Goal: Task Accomplishment & Management: Manage account settings

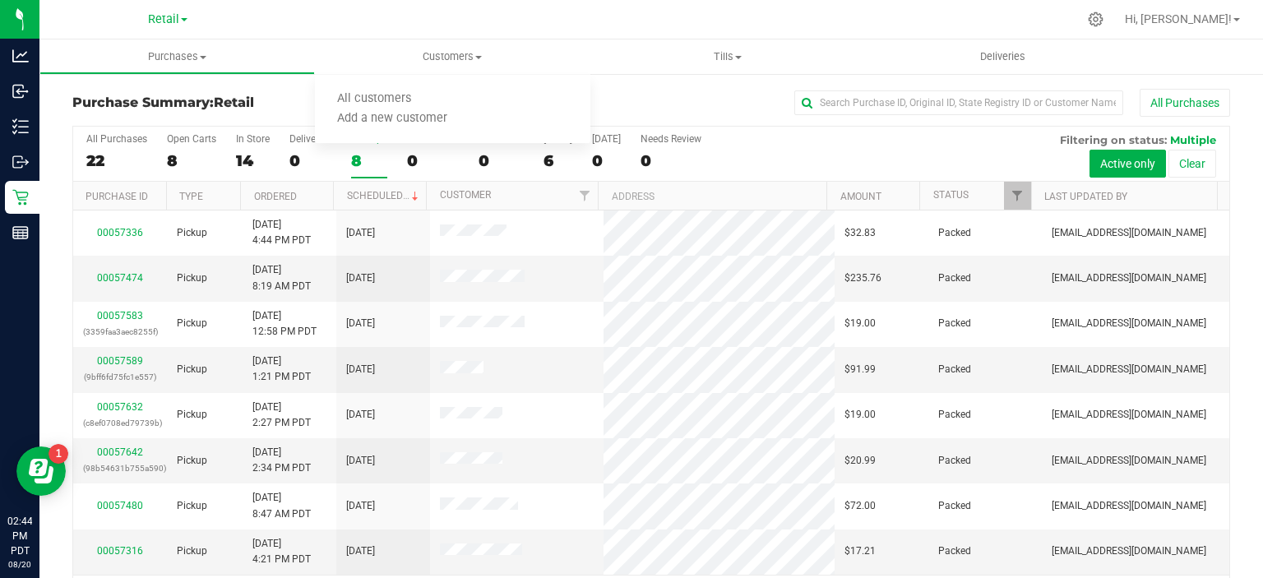
click at [391, 95] on span "All customers" at bounding box center [374, 99] width 118 height 14
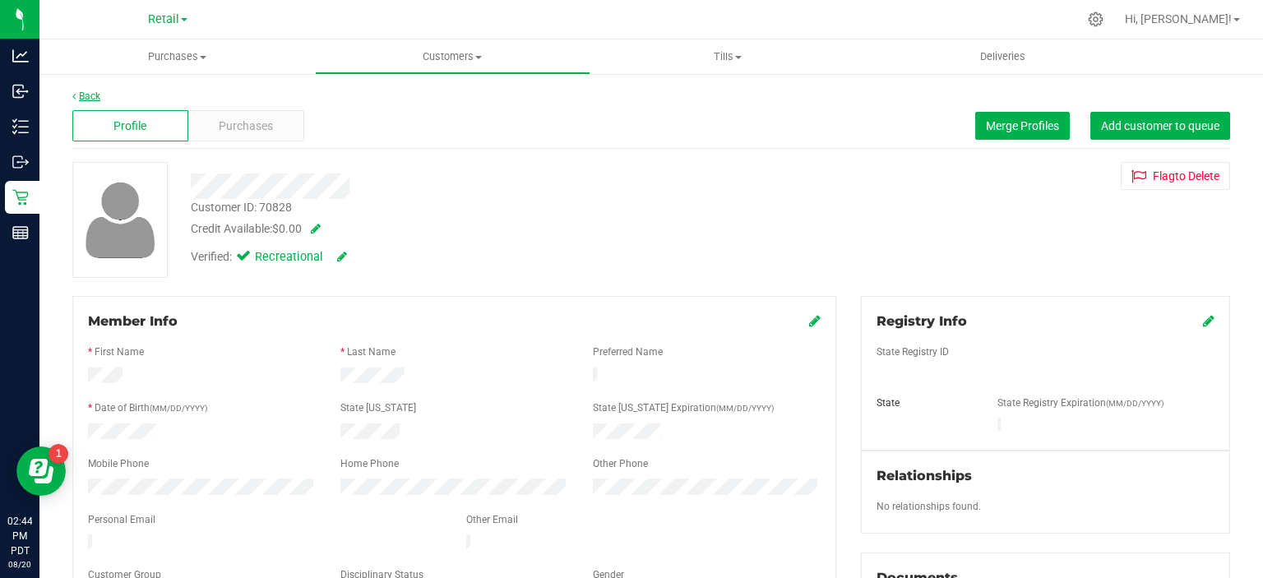
click at [88, 92] on link "Back" at bounding box center [86, 96] width 28 height 12
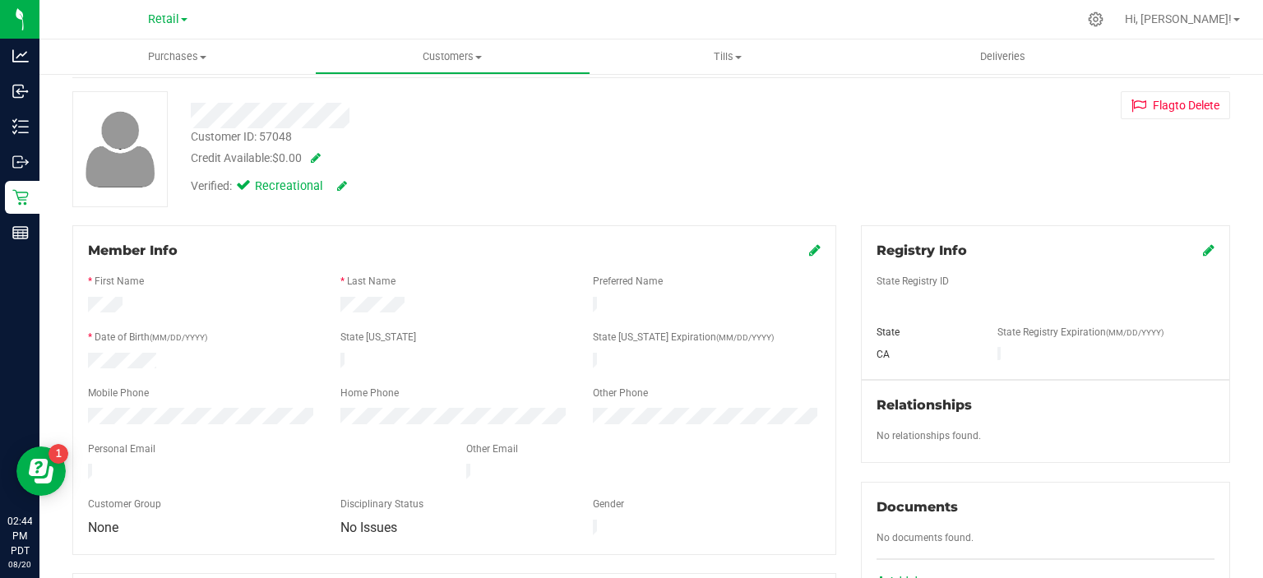
scroll to position [59, 0]
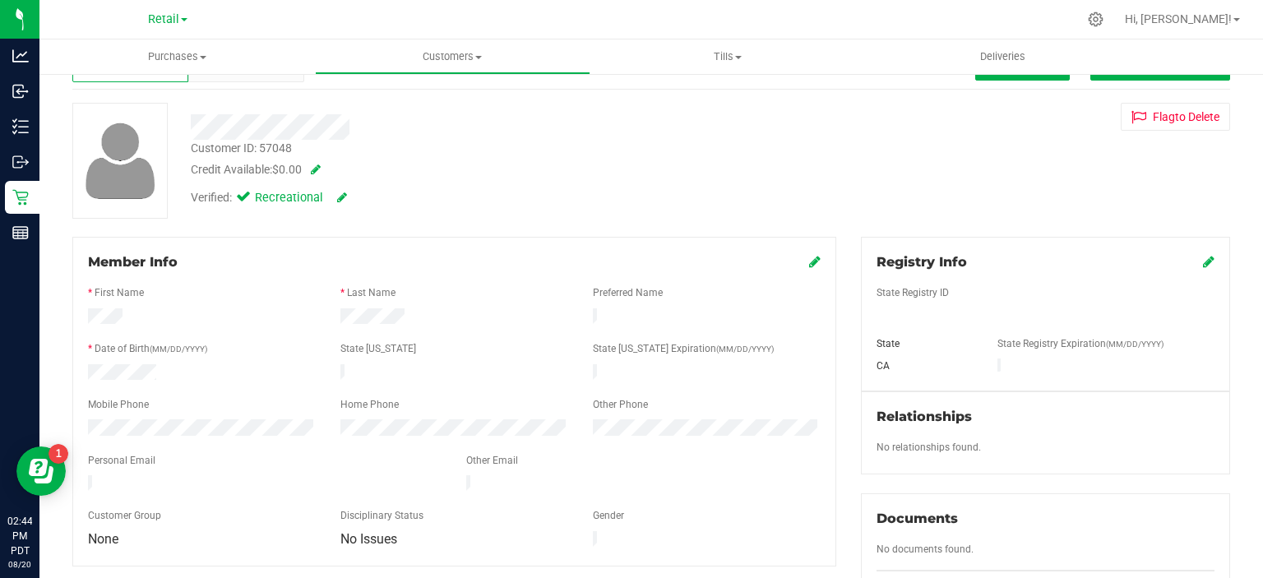
click at [809, 261] on icon at bounding box center [815, 261] width 12 height 13
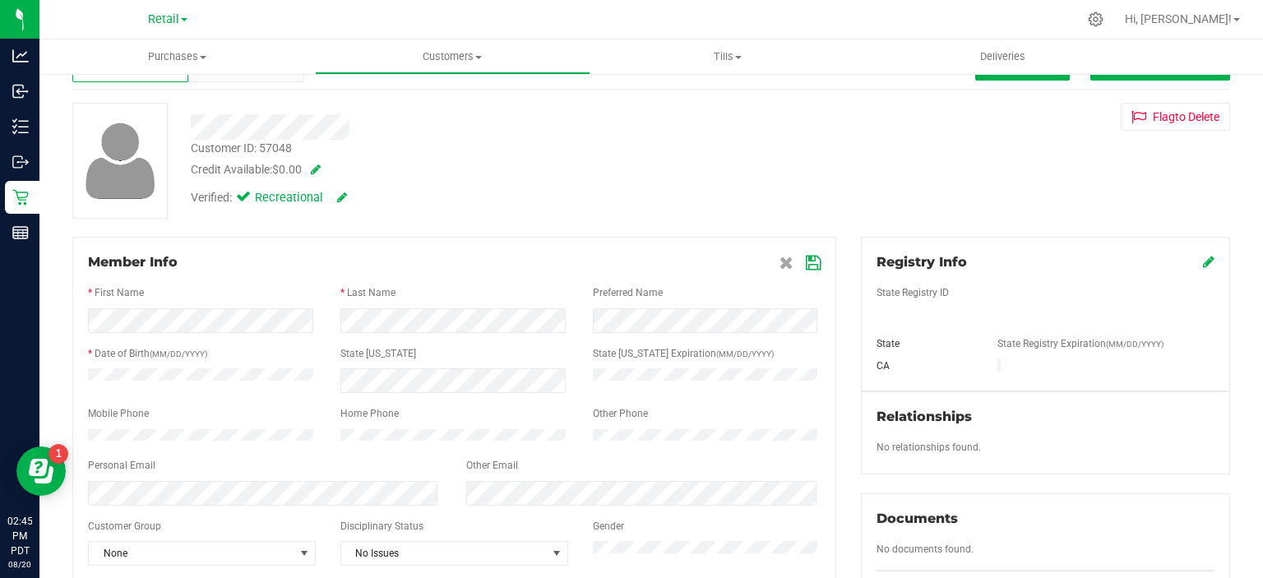
click at [807, 261] on icon at bounding box center [813, 263] width 15 height 13
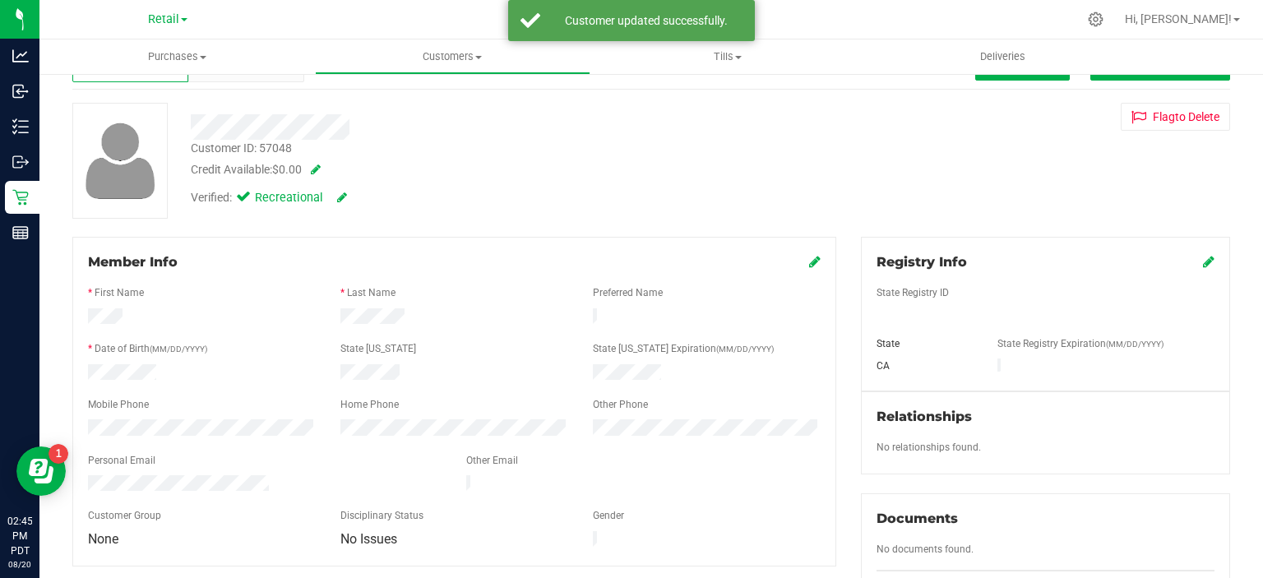
scroll to position [0, 0]
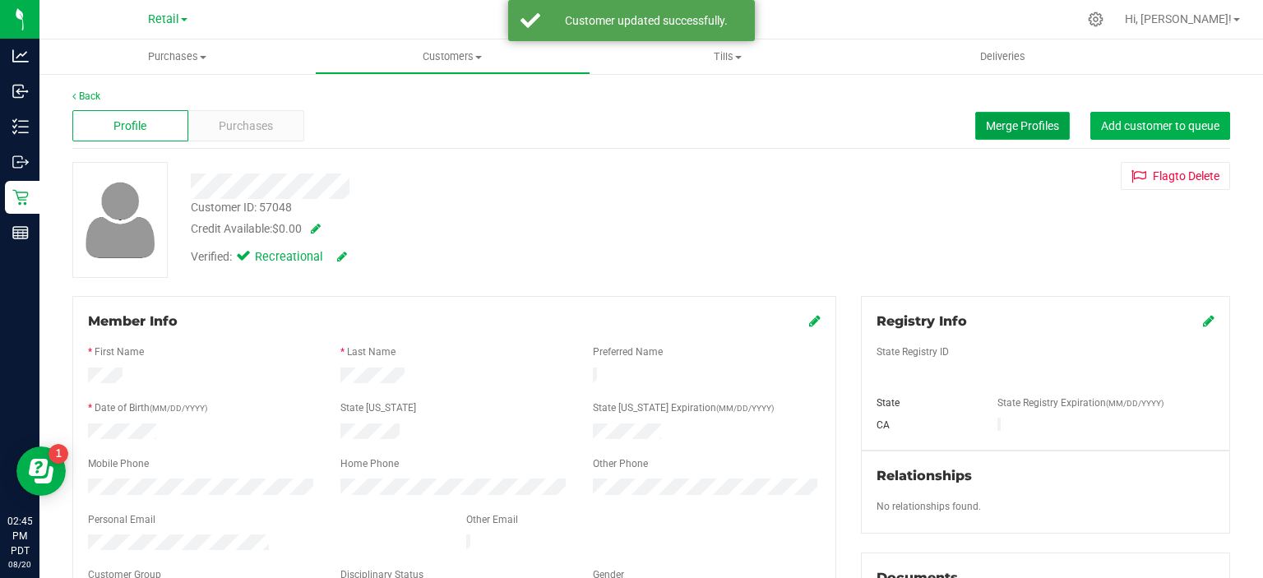
click at [1024, 128] on span "Merge Profiles" at bounding box center [1022, 125] width 73 height 13
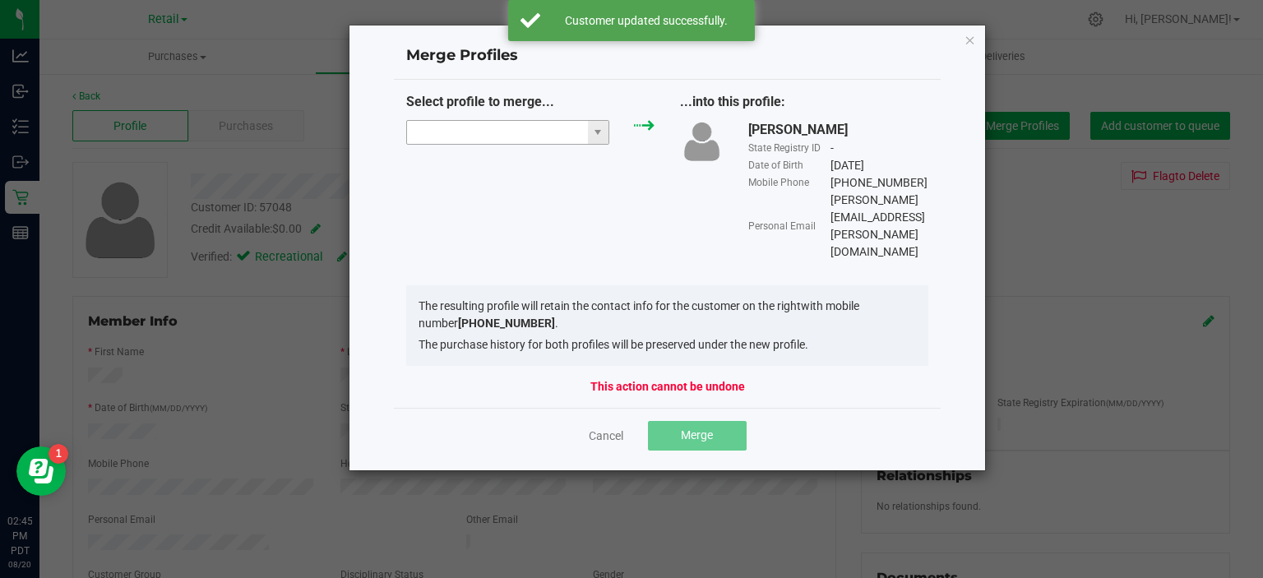
click at [520, 125] on input "NO DATA FOUND" at bounding box center [497, 132] width 181 height 23
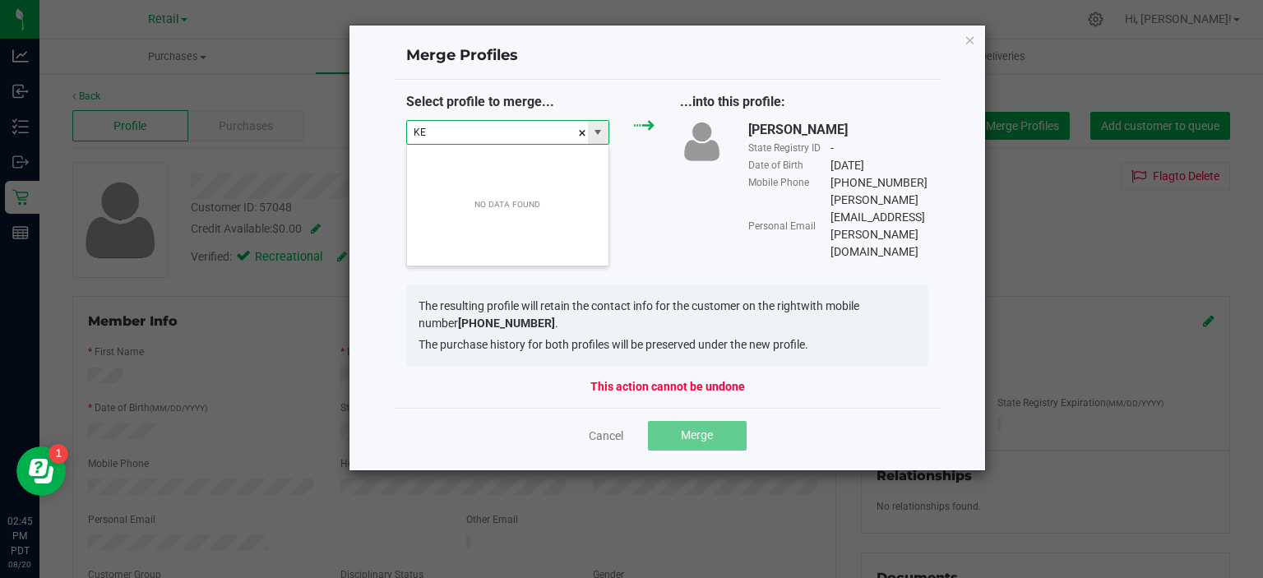
scroll to position [24, 204]
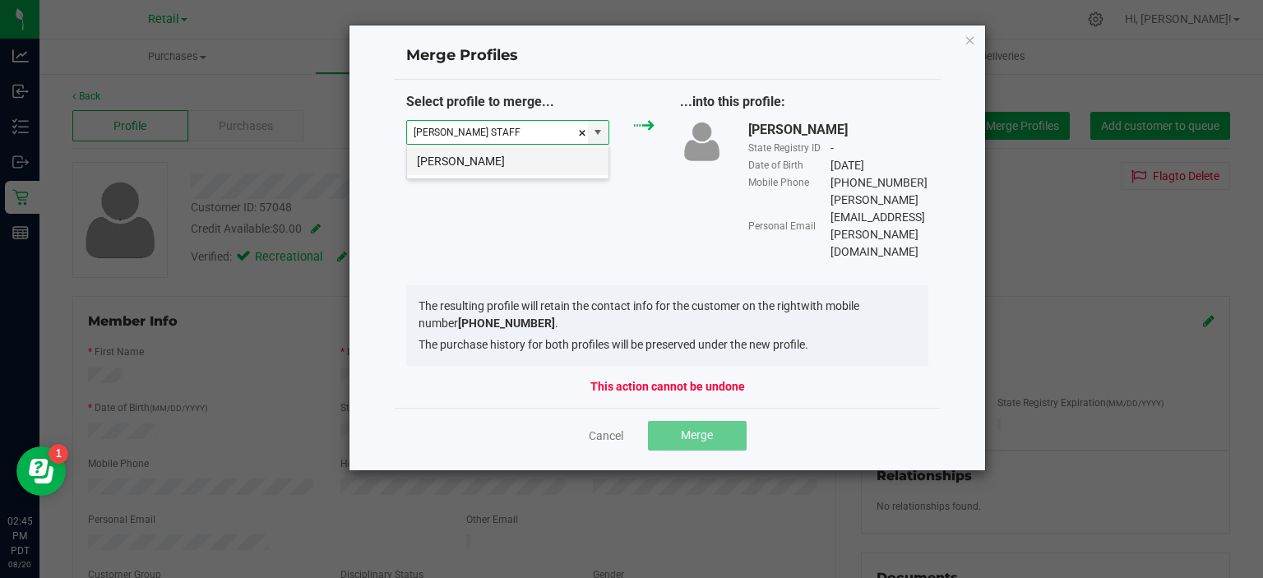
click at [539, 154] on li "[PERSON_NAME]" at bounding box center [507, 161] width 201 height 28
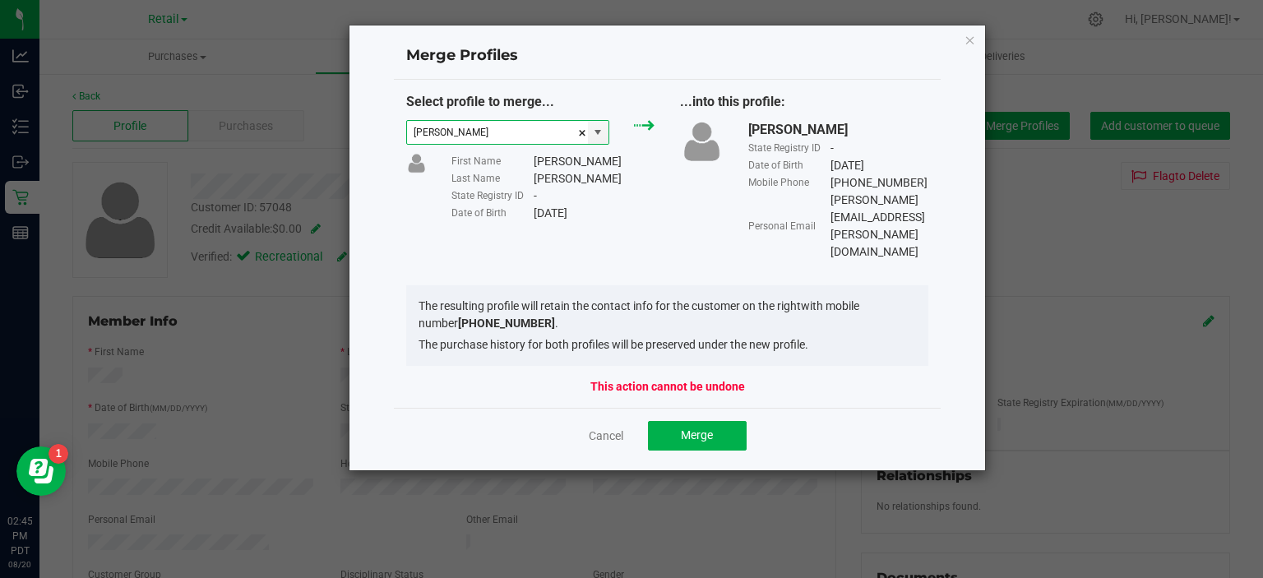
type input "[PERSON_NAME]"
click at [714, 421] on button "Merge" at bounding box center [697, 436] width 99 height 30
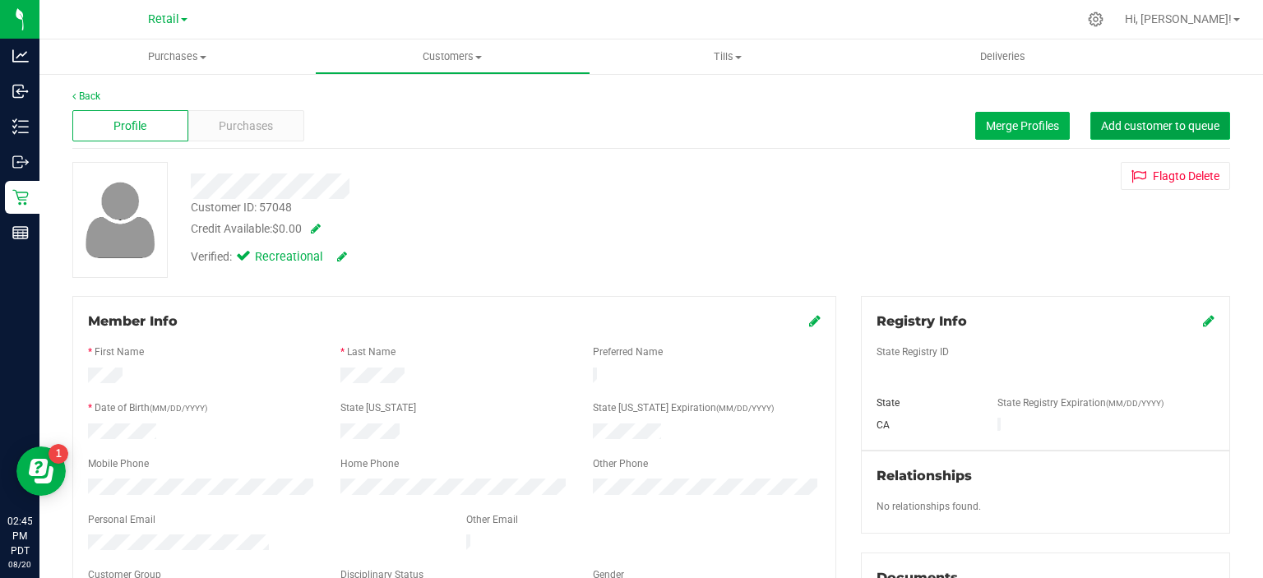
click at [1191, 128] on span "Add customer to queue" at bounding box center [1160, 125] width 118 height 13
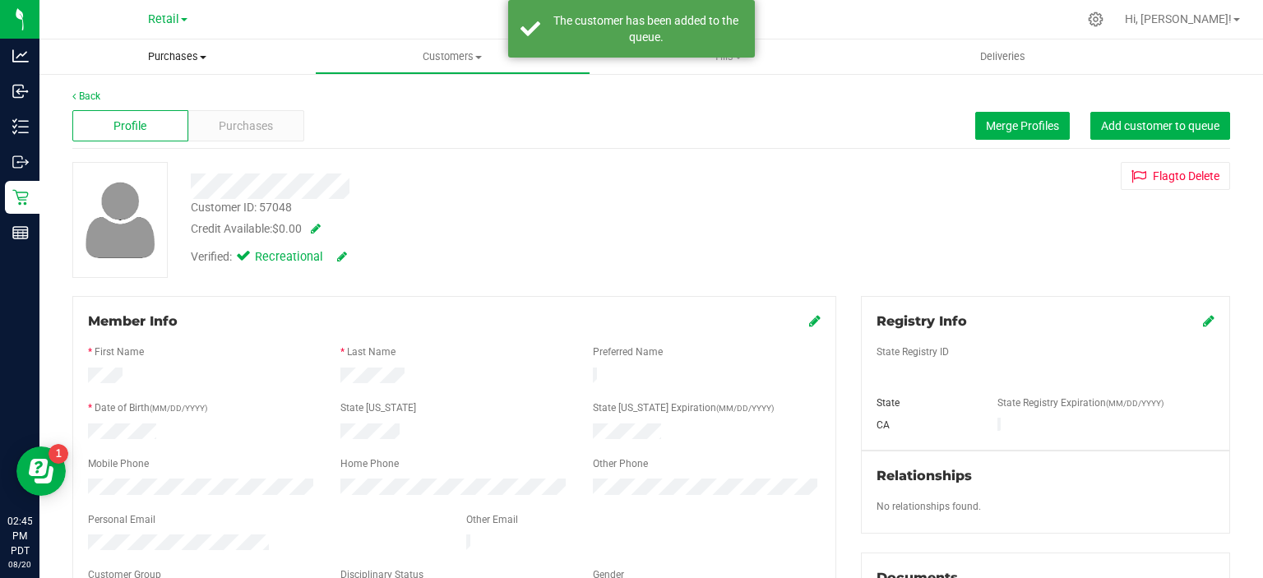
click at [197, 59] on span "Purchases" at bounding box center [176, 56] width 275 height 15
click at [164, 104] on span "Summary of purchases" at bounding box center [123, 99] width 169 height 14
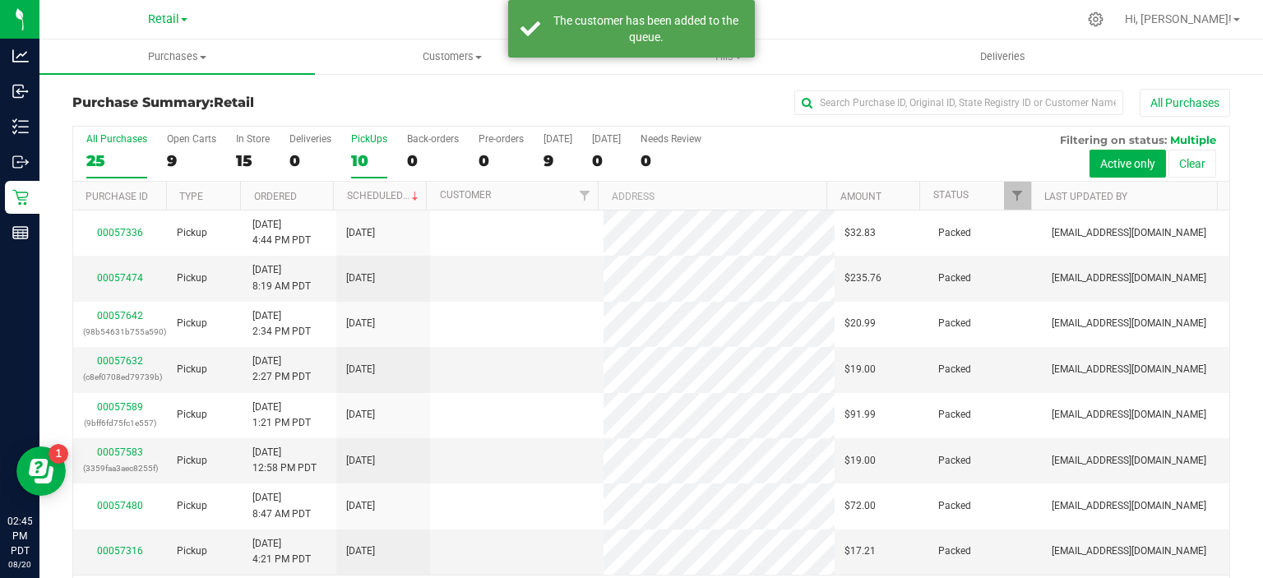
click at [368, 162] on div "10" at bounding box center [369, 160] width 36 height 19
click at [0, 0] on input "PickUps 10" at bounding box center [0, 0] width 0 height 0
click at [411, 194] on span at bounding box center [415, 196] width 13 height 13
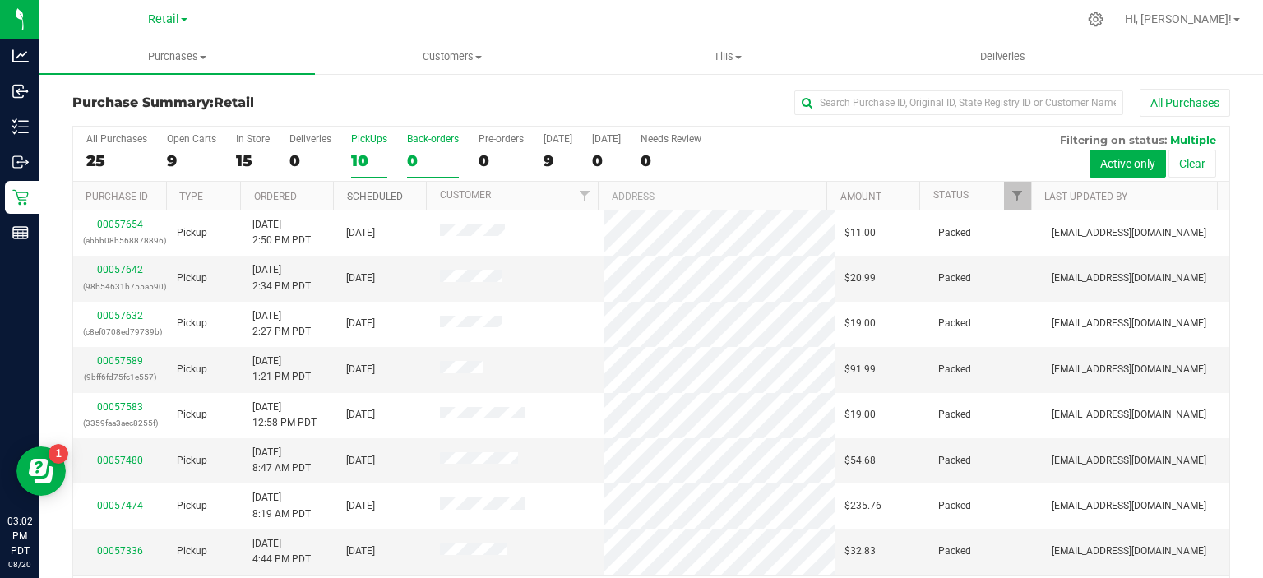
click at [411, 160] on div "0" at bounding box center [433, 160] width 52 height 19
click at [0, 0] on input "Back-orders 0" at bounding box center [0, 0] width 0 height 0
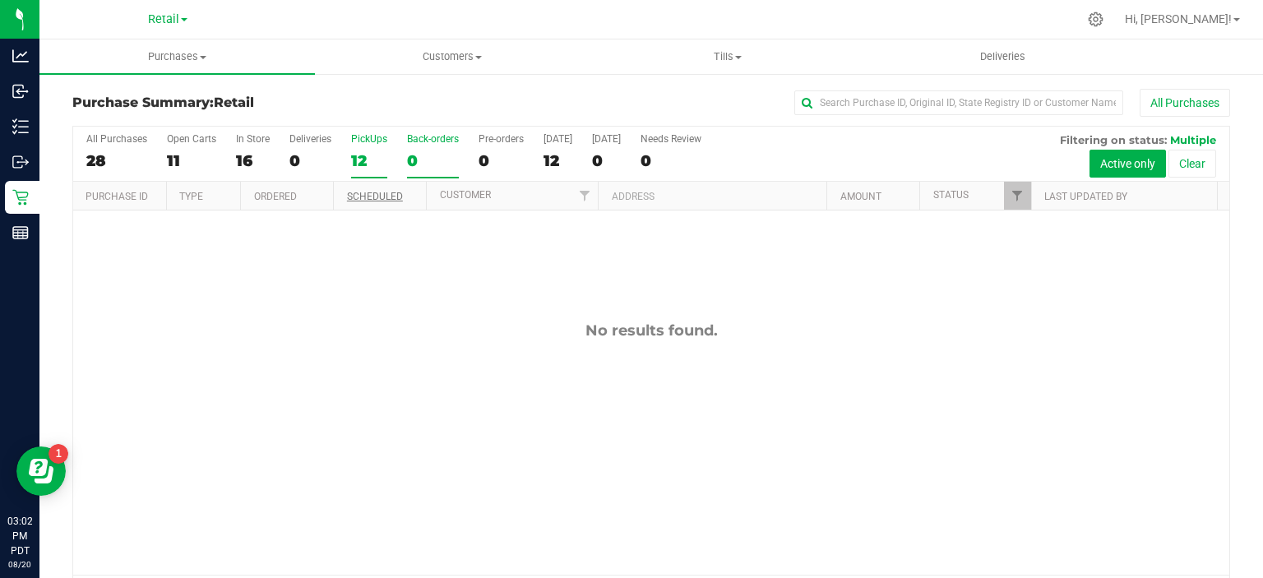
click at [370, 151] on div "12" at bounding box center [369, 160] width 36 height 19
click at [0, 0] on input "PickUps 12" at bounding box center [0, 0] width 0 height 0
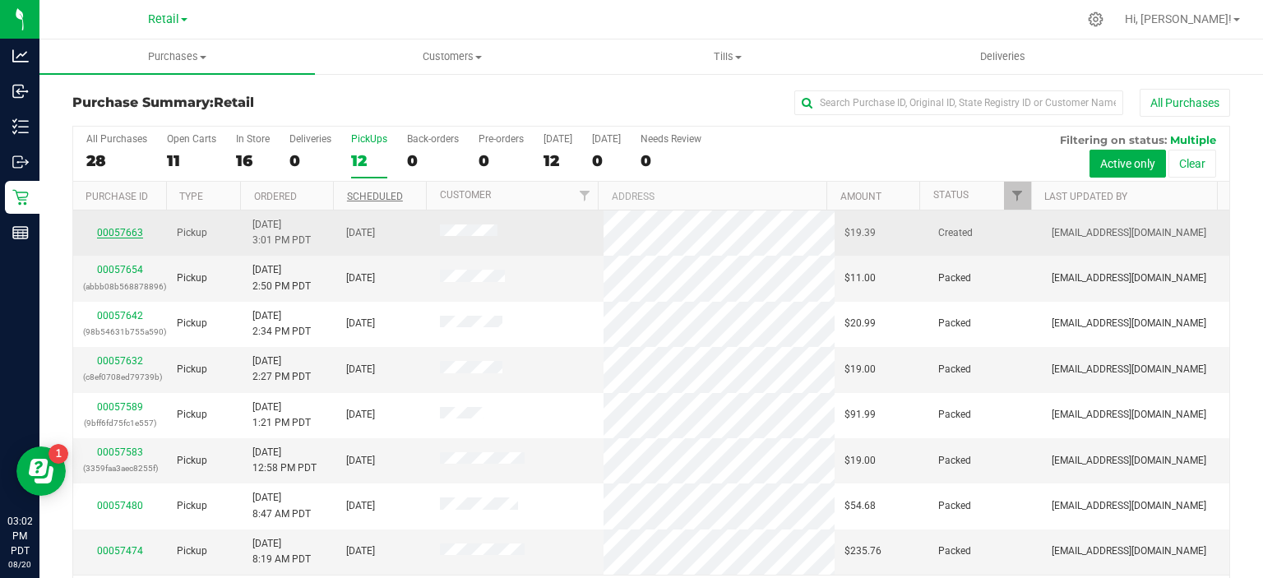
click at [114, 227] on link "00057663" at bounding box center [120, 233] width 46 height 12
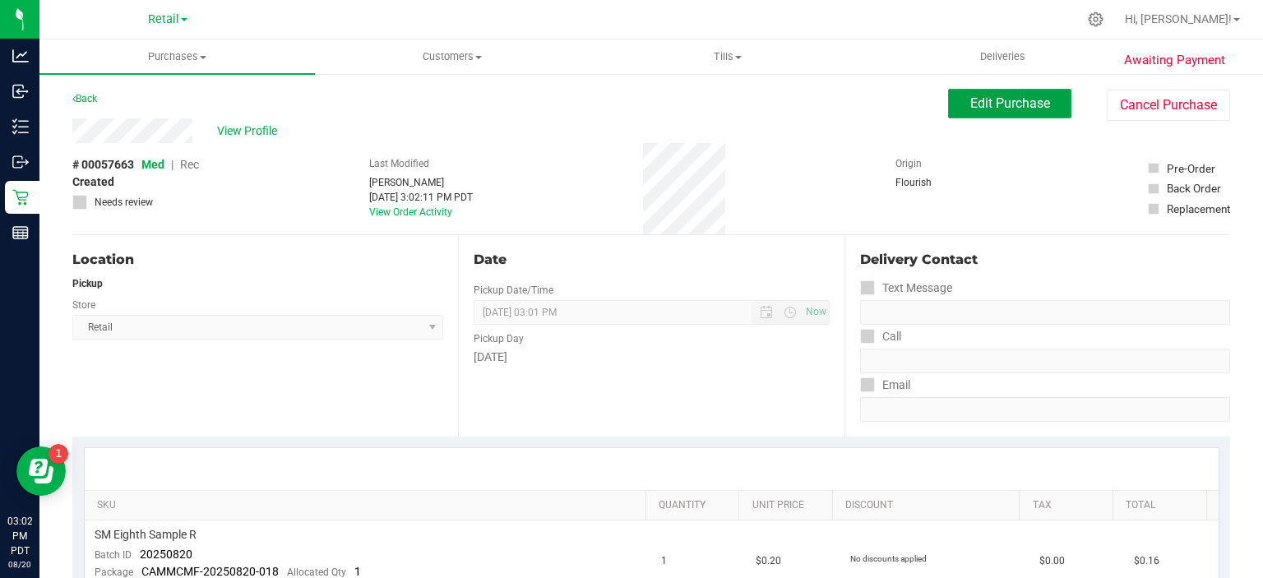
click at [1003, 100] on span "Edit Purchase" at bounding box center [1010, 103] width 80 height 16
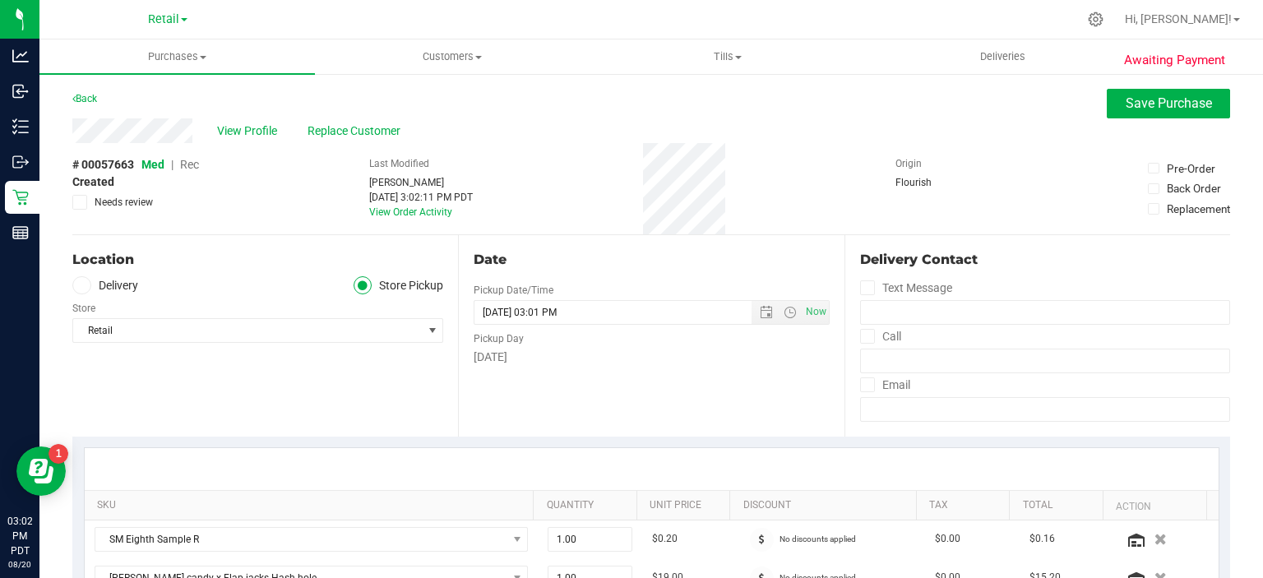
click at [193, 164] on span "Rec" at bounding box center [189, 164] width 19 height 13
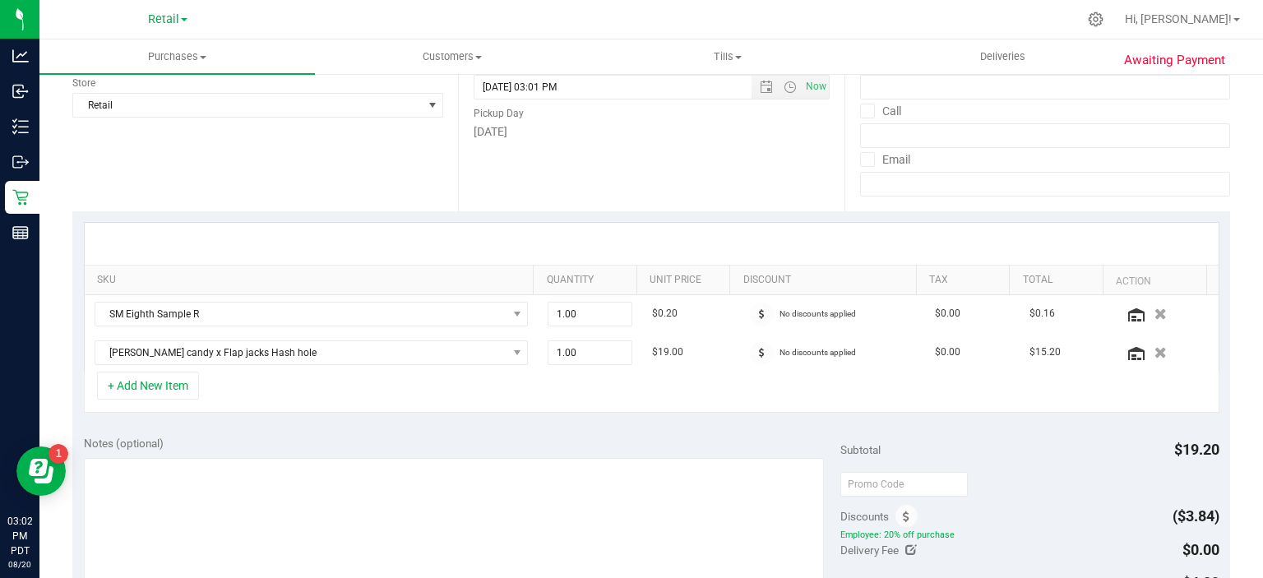
scroll to position [441, 0]
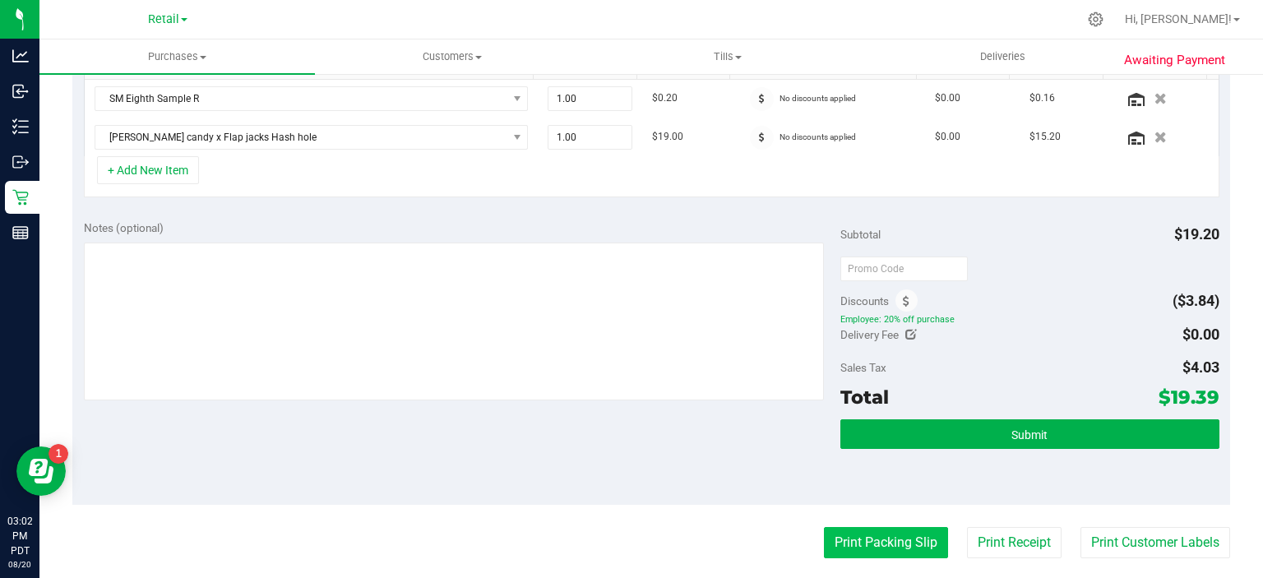
click at [881, 538] on button "Print Packing Slip" at bounding box center [886, 542] width 124 height 31
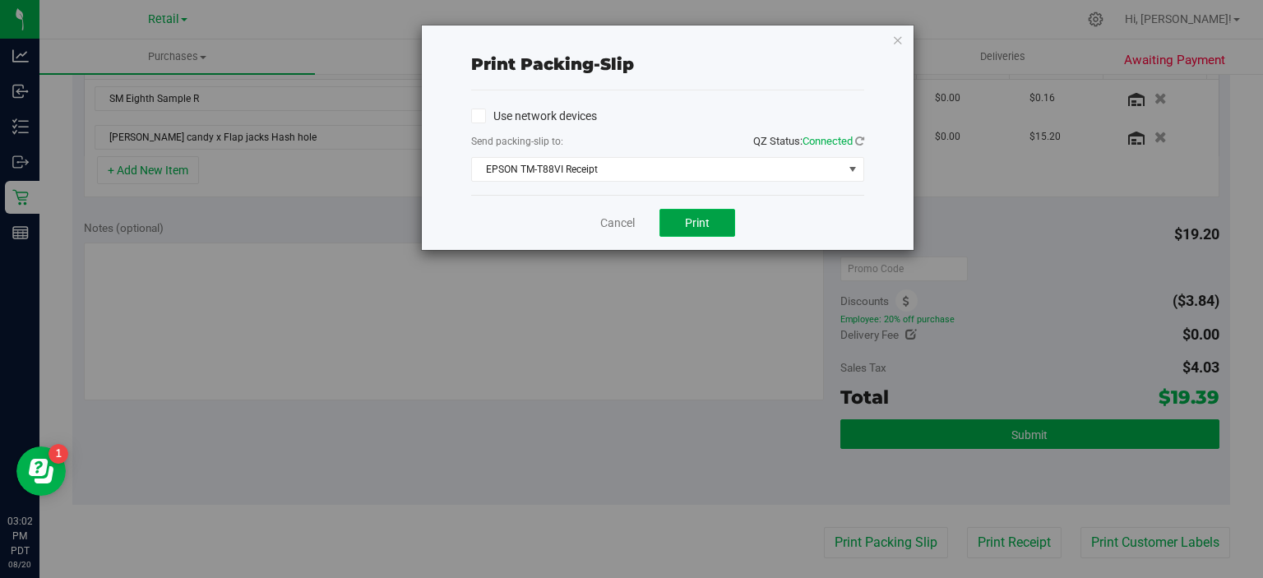
click at [702, 224] on span "Print" at bounding box center [697, 222] width 25 height 13
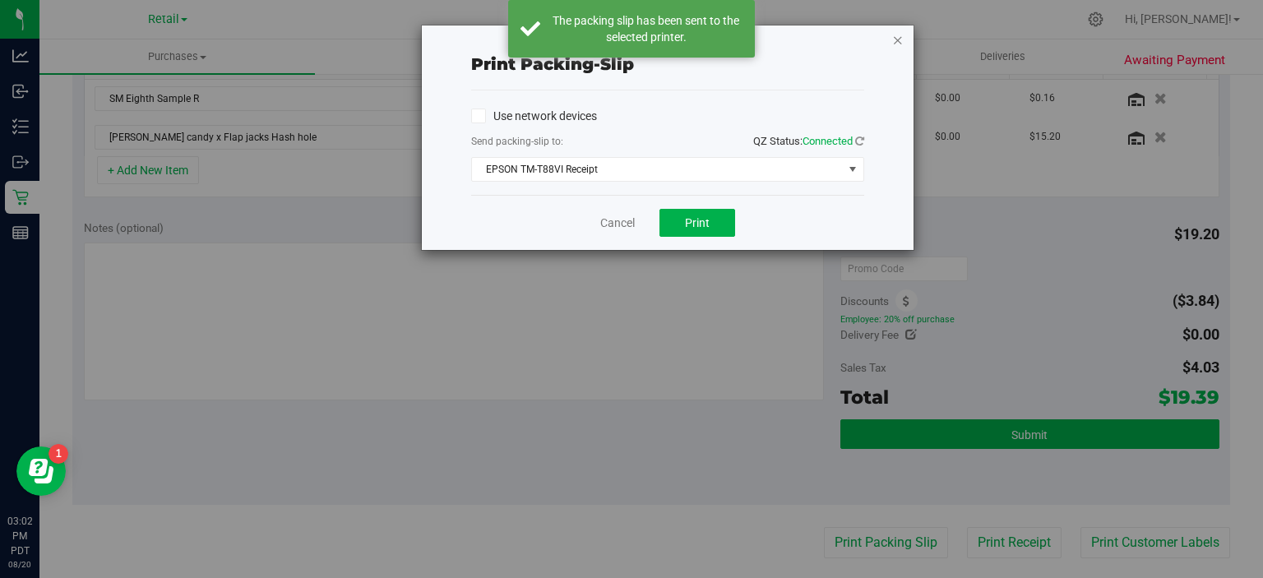
click at [898, 39] on icon "button" at bounding box center [898, 40] width 12 height 20
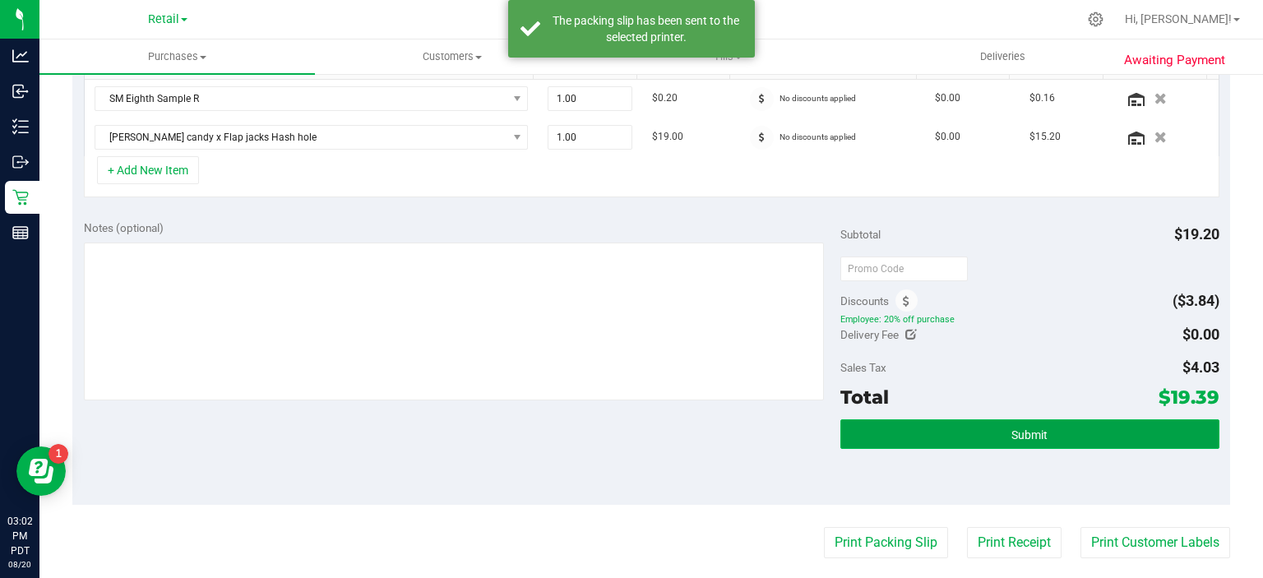
click at [1072, 431] on button "Submit" at bounding box center [1029, 434] width 378 height 30
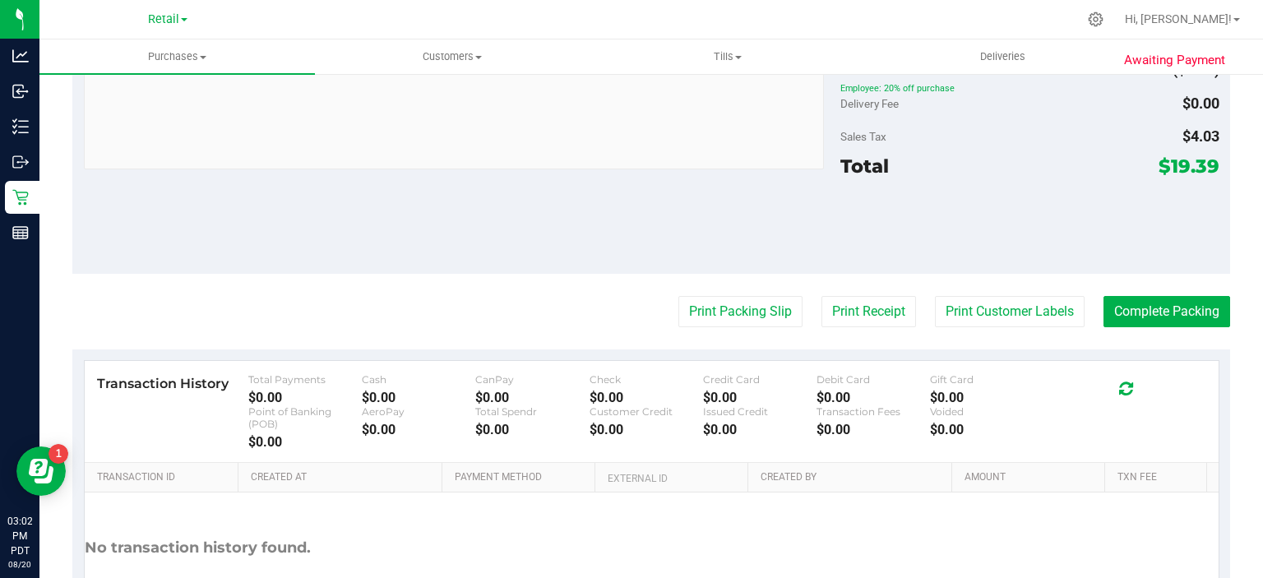
scroll to position [740, 0]
click at [1154, 301] on button "Complete Packing" at bounding box center [1166, 311] width 127 height 31
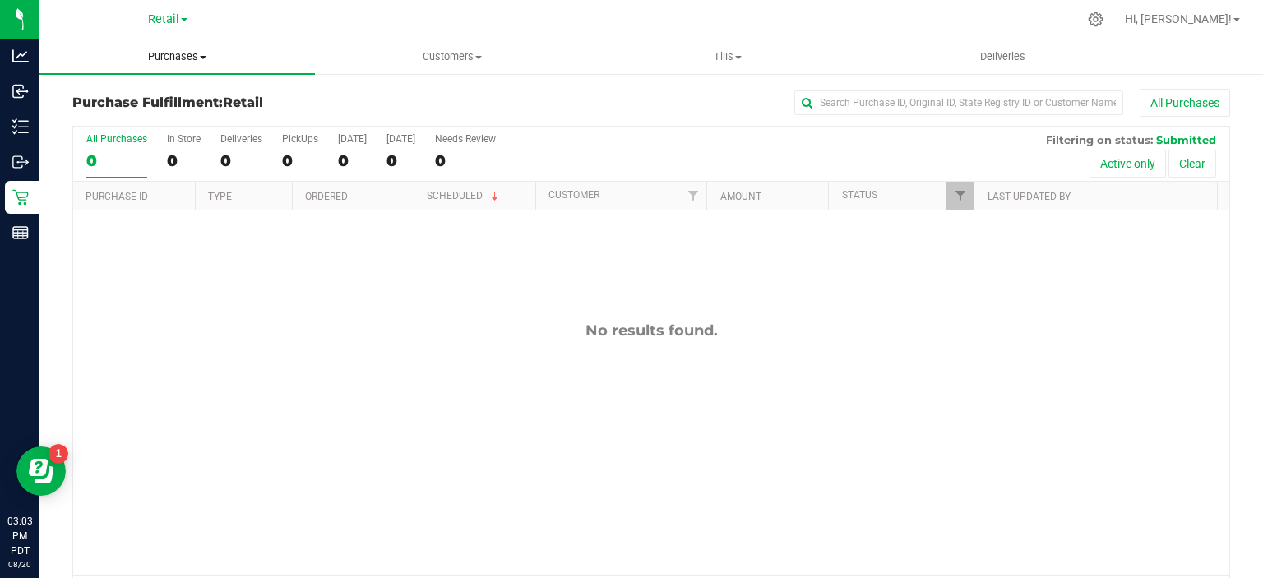
click at [183, 50] on span "Purchases" at bounding box center [176, 56] width 275 height 15
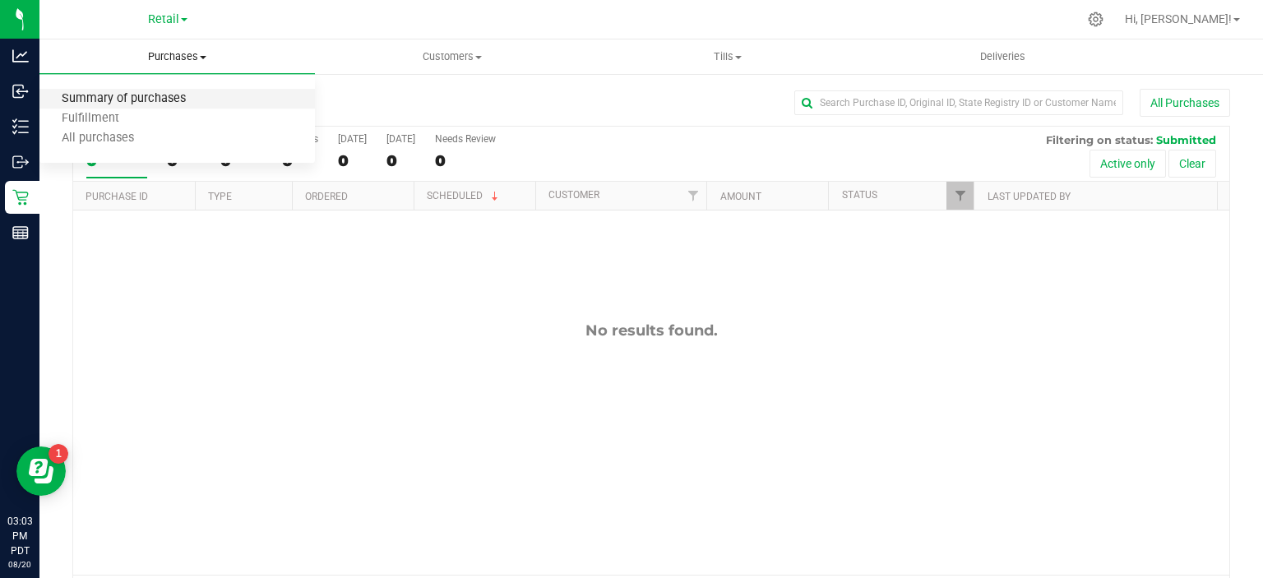
click at [160, 99] on span "Summary of purchases" at bounding box center [123, 99] width 169 height 14
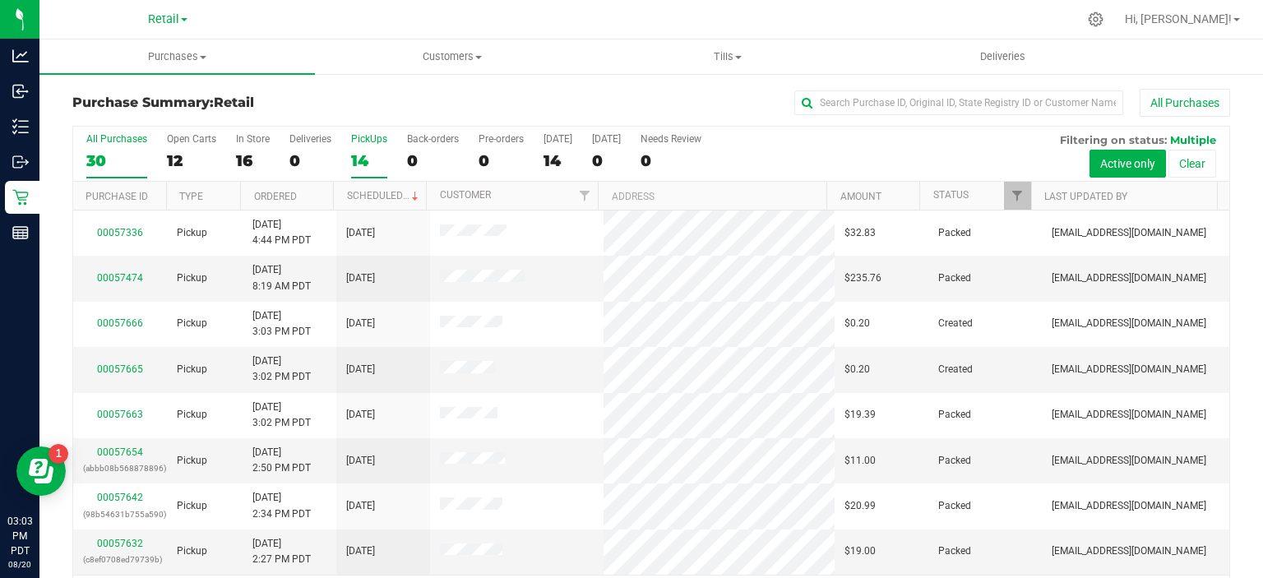
click at [368, 151] on div "14" at bounding box center [369, 160] width 36 height 19
click at [0, 0] on input "PickUps 14" at bounding box center [0, 0] width 0 height 0
click at [385, 194] on link "Scheduled" at bounding box center [384, 196] width 75 height 12
click at [120, 273] on link "00057665" at bounding box center [120, 278] width 46 height 12
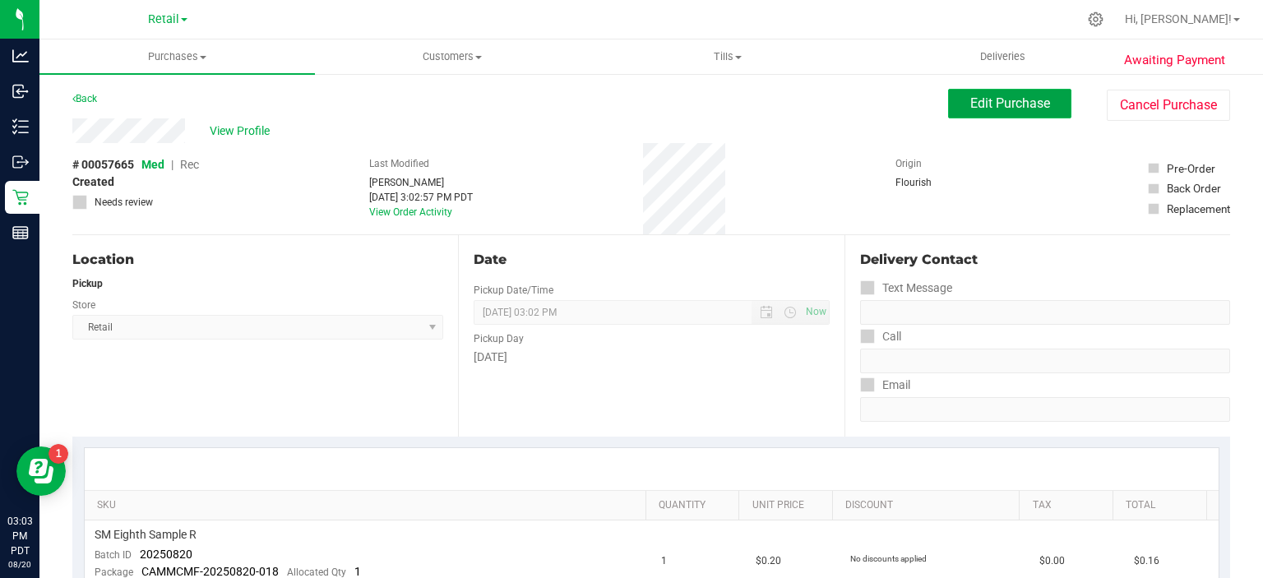
click at [1006, 108] on span "Edit Purchase" at bounding box center [1010, 103] width 80 height 16
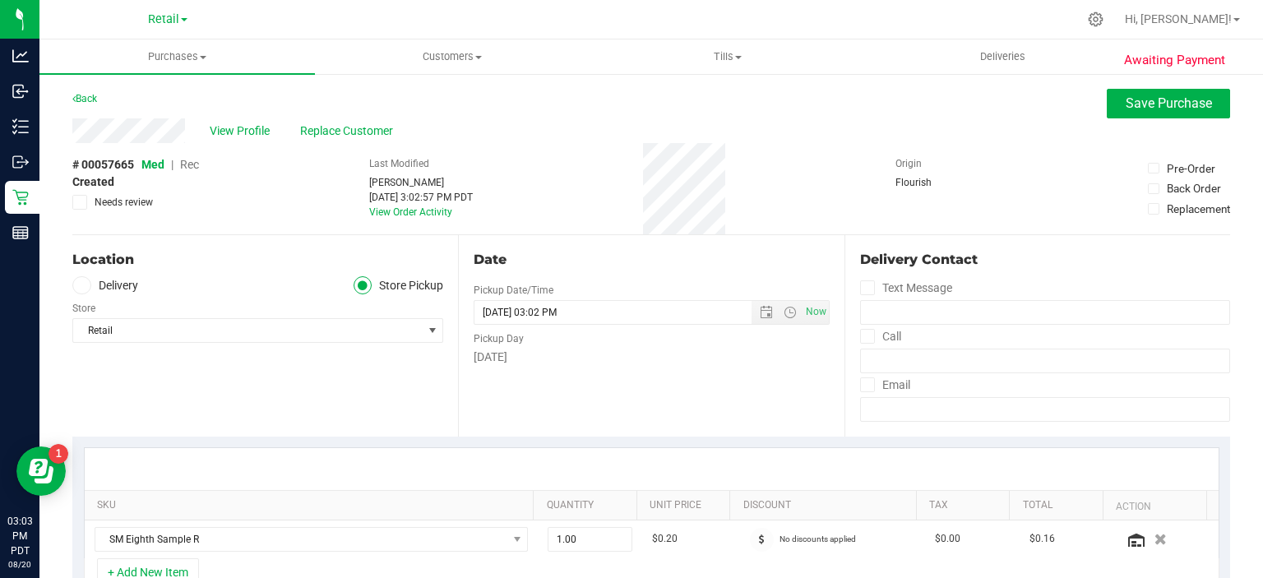
click at [193, 164] on span "Rec" at bounding box center [189, 164] width 19 height 13
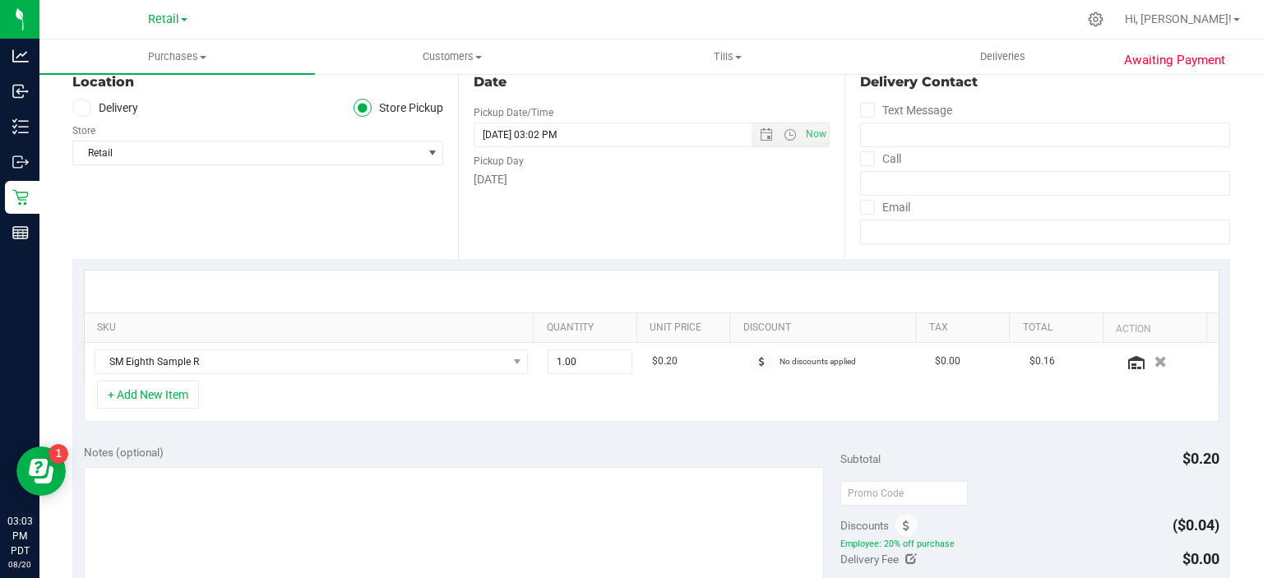
scroll to position [460, 0]
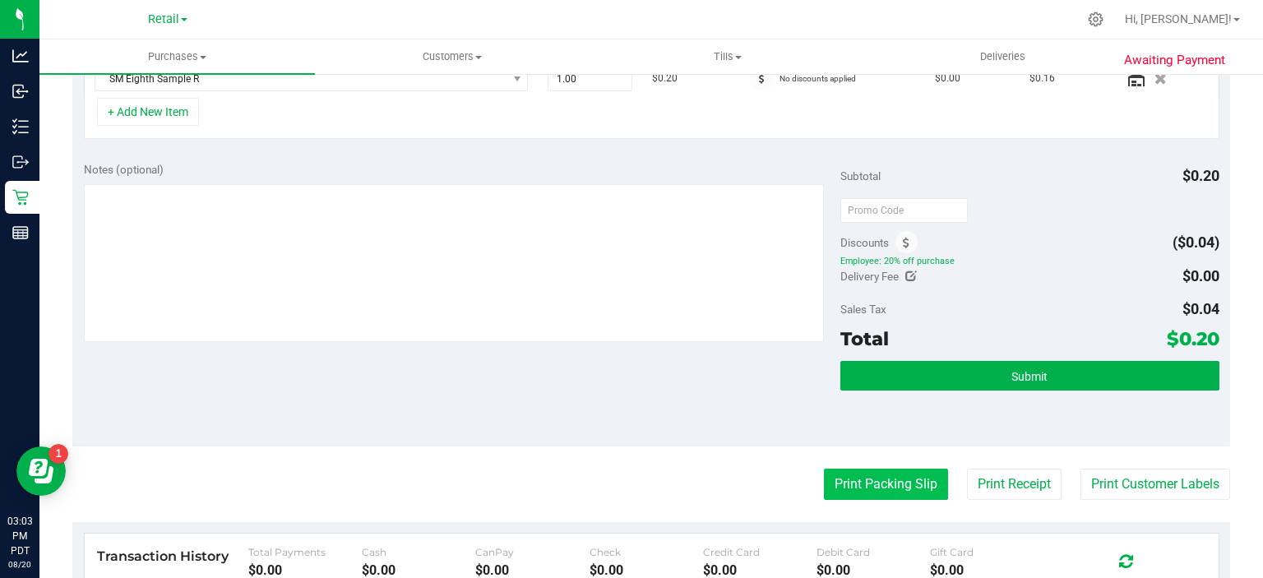
click at [886, 476] on button "Print Packing Slip" at bounding box center [886, 484] width 124 height 31
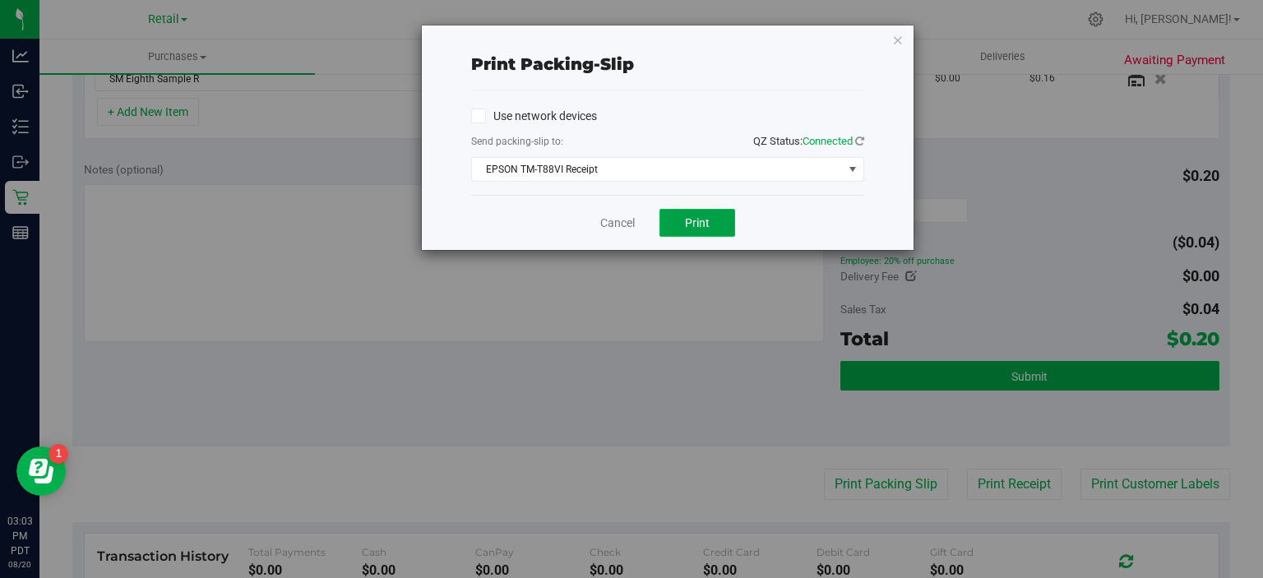
click at [705, 220] on span "Print" at bounding box center [697, 222] width 25 height 13
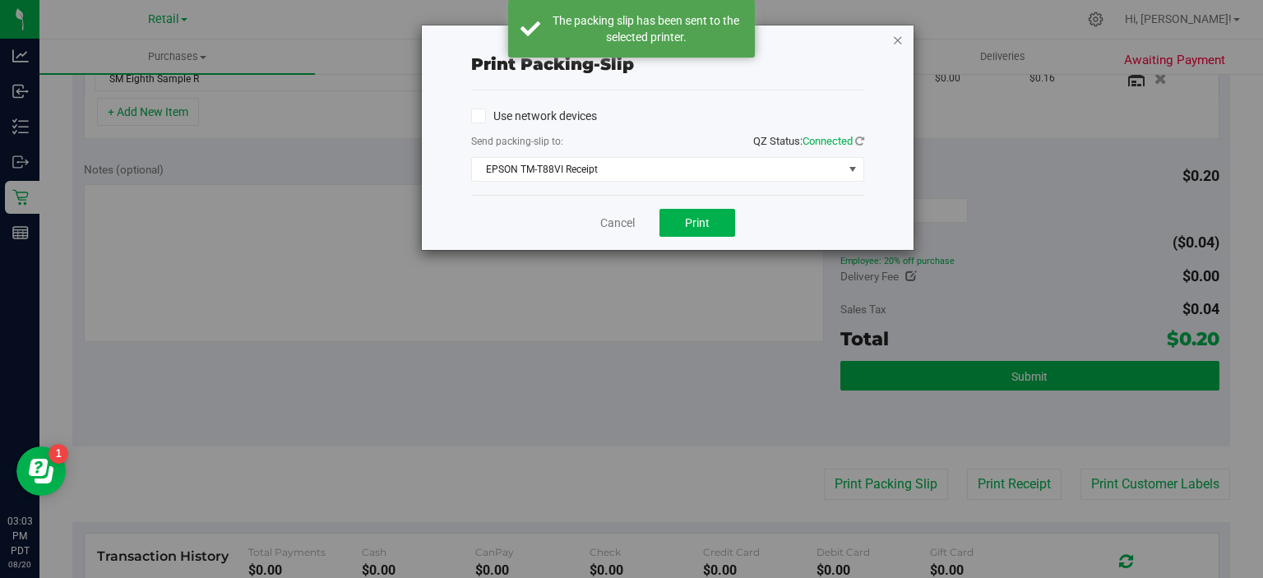
click at [901, 33] on icon "button" at bounding box center [898, 40] width 12 height 20
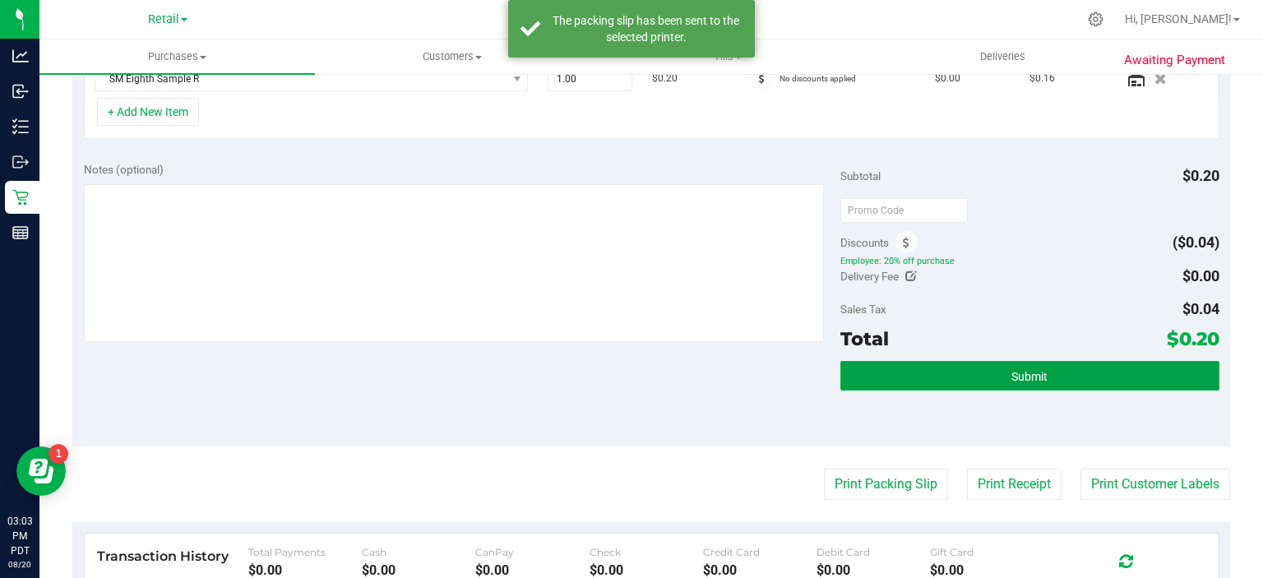
click at [988, 362] on button "Submit" at bounding box center [1029, 376] width 378 height 30
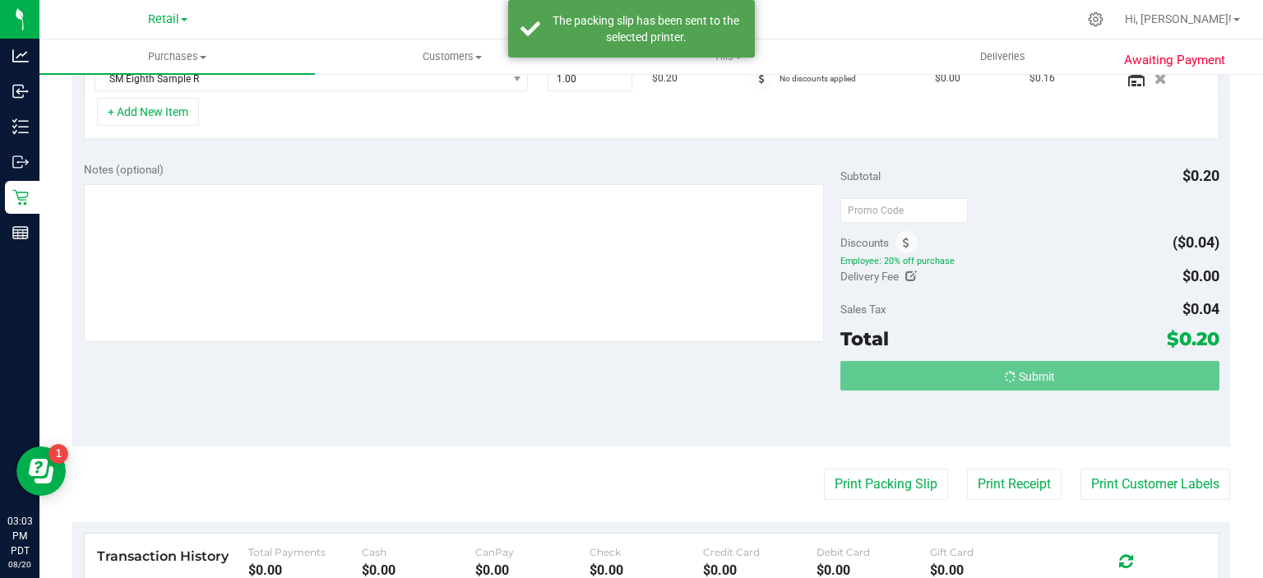
scroll to position [464, 0]
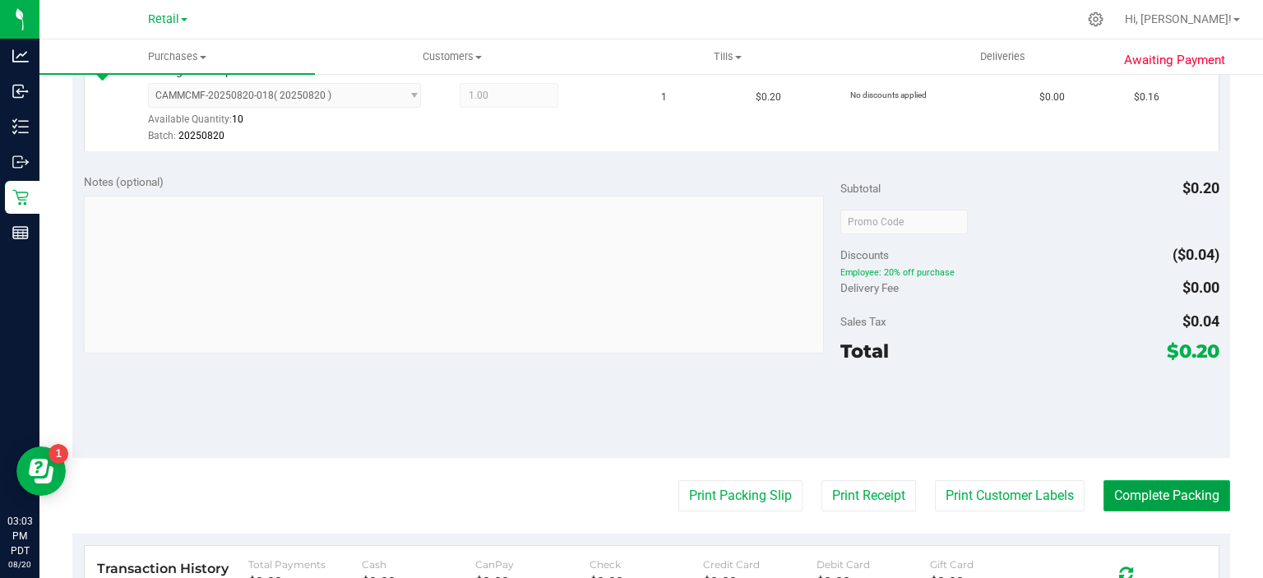
click at [1159, 483] on button "Complete Packing" at bounding box center [1166, 495] width 127 height 31
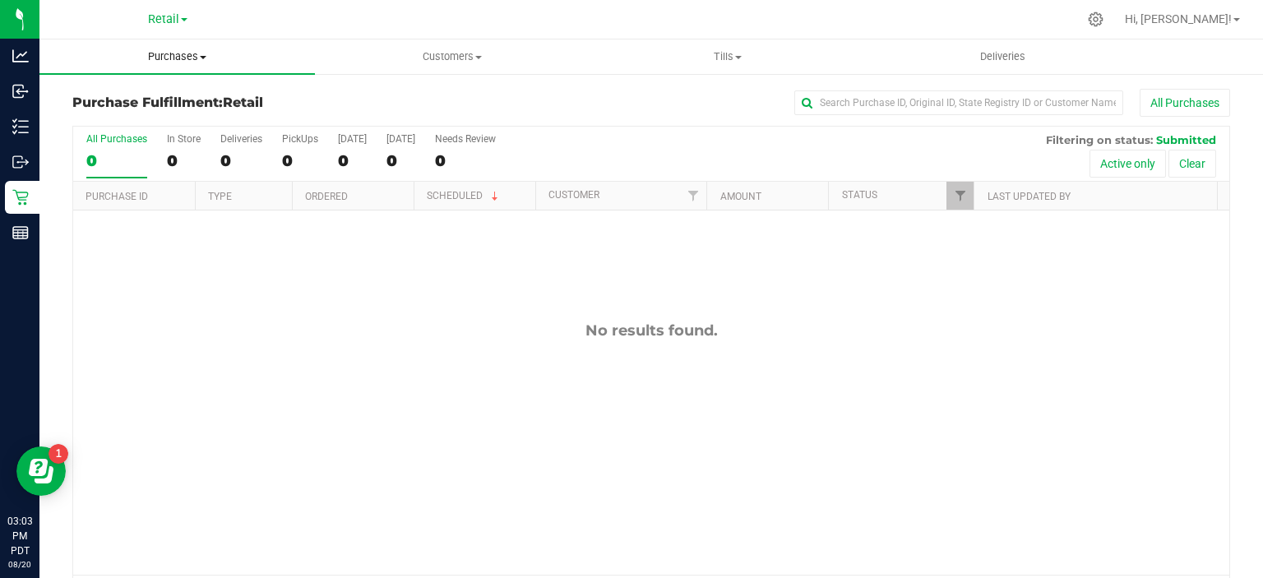
click at [192, 53] on span "Purchases" at bounding box center [176, 56] width 275 height 15
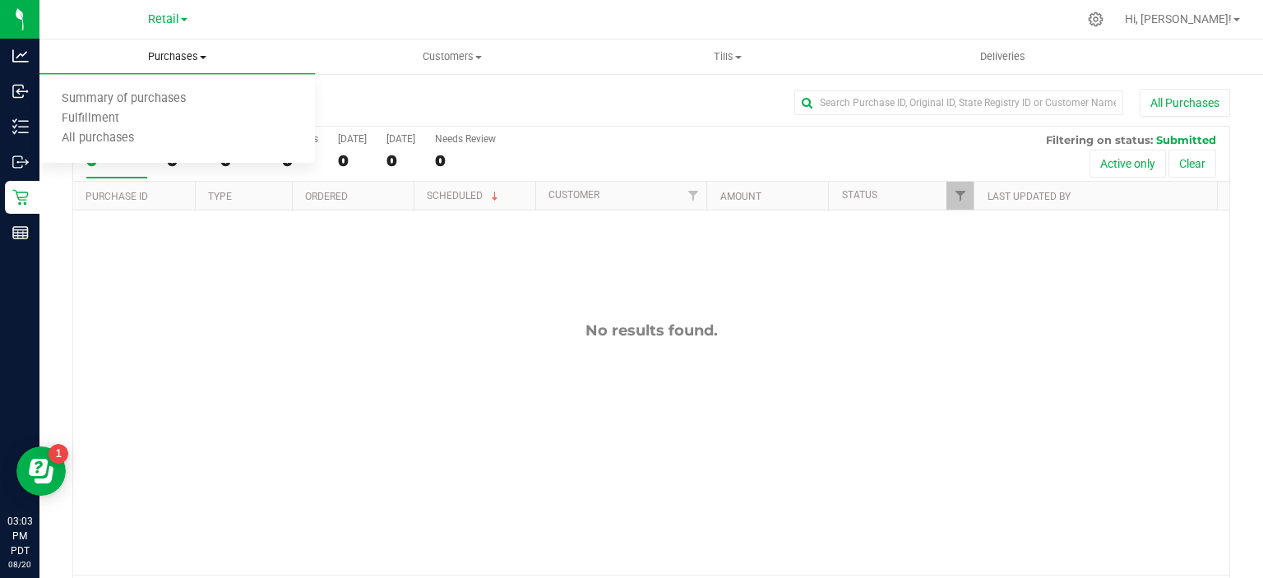
click at [167, 100] on span "Summary of purchases" at bounding box center [123, 99] width 169 height 14
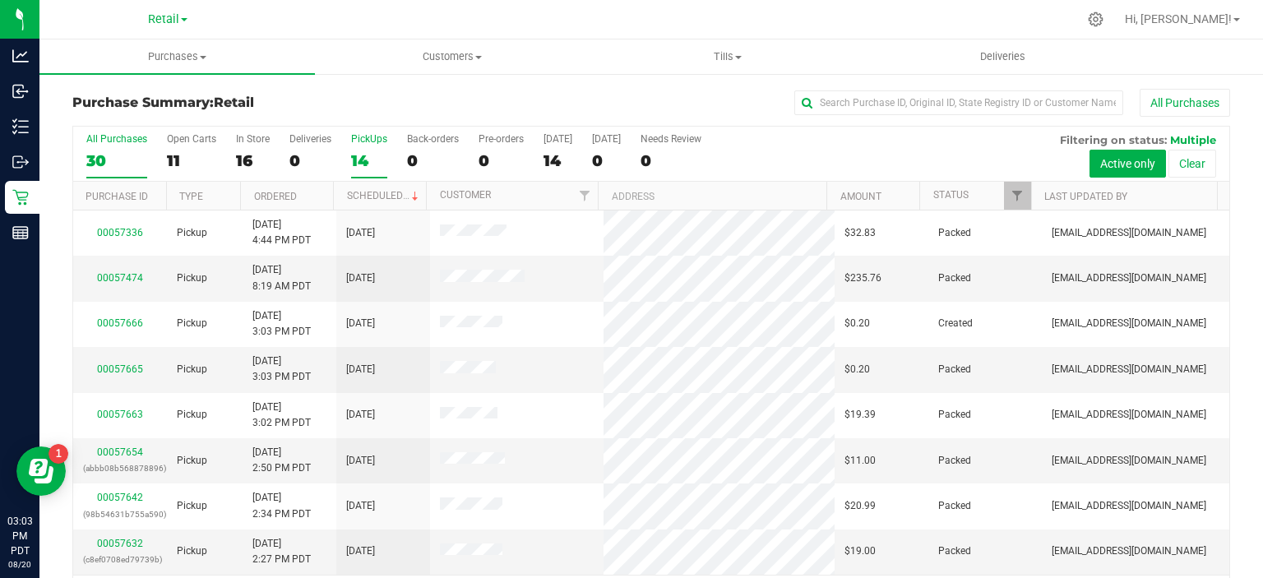
click at [359, 155] on div "14" at bounding box center [369, 160] width 36 height 19
click at [0, 0] on input "PickUps 14" at bounding box center [0, 0] width 0 height 0
click at [409, 194] on span at bounding box center [415, 196] width 13 height 13
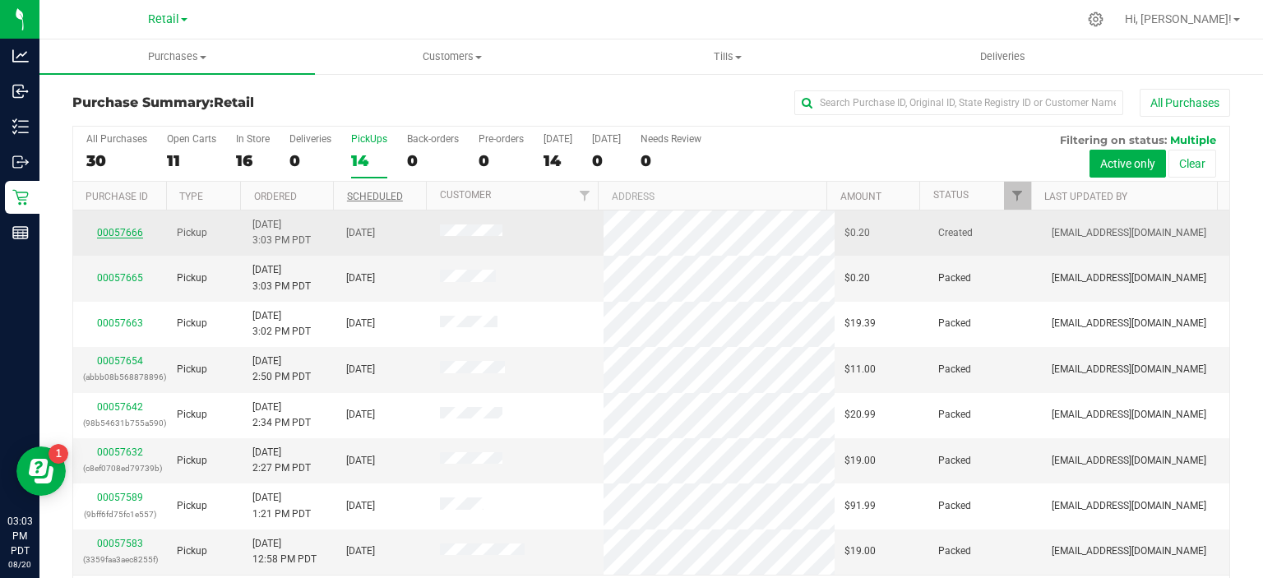
click at [112, 231] on link "00057666" at bounding box center [120, 233] width 46 height 12
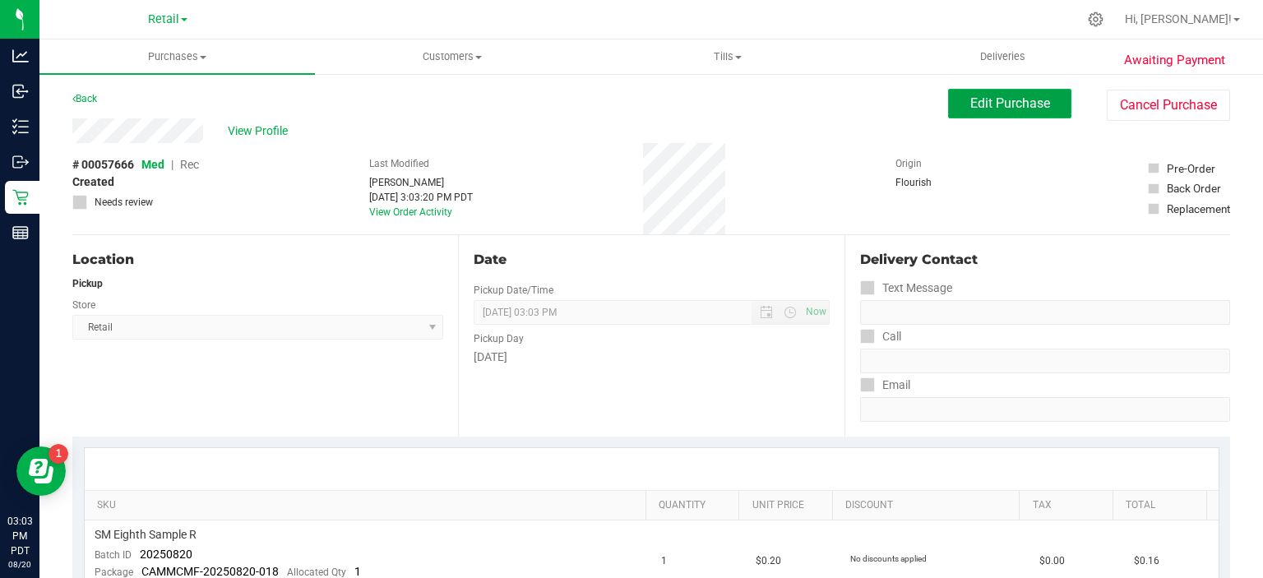
click at [1006, 105] on span "Edit Purchase" at bounding box center [1010, 103] width 80 height 16
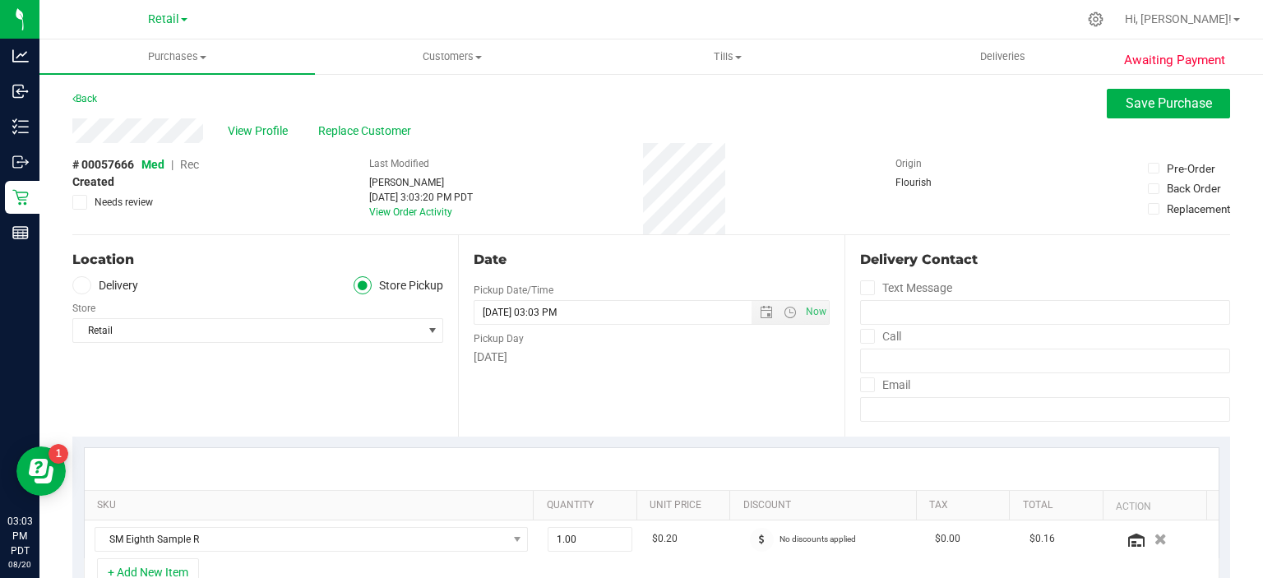
click at [197, 164] on span "Rec" at bounding box center [189, 164] width 19 height 13
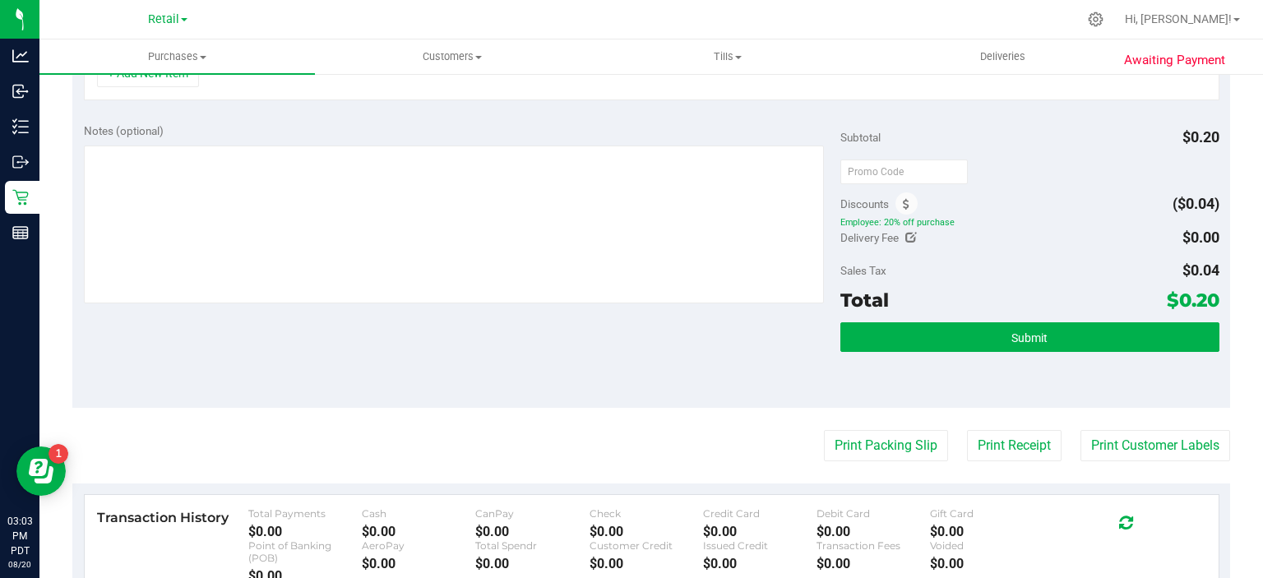
scroll to position [502, 0]
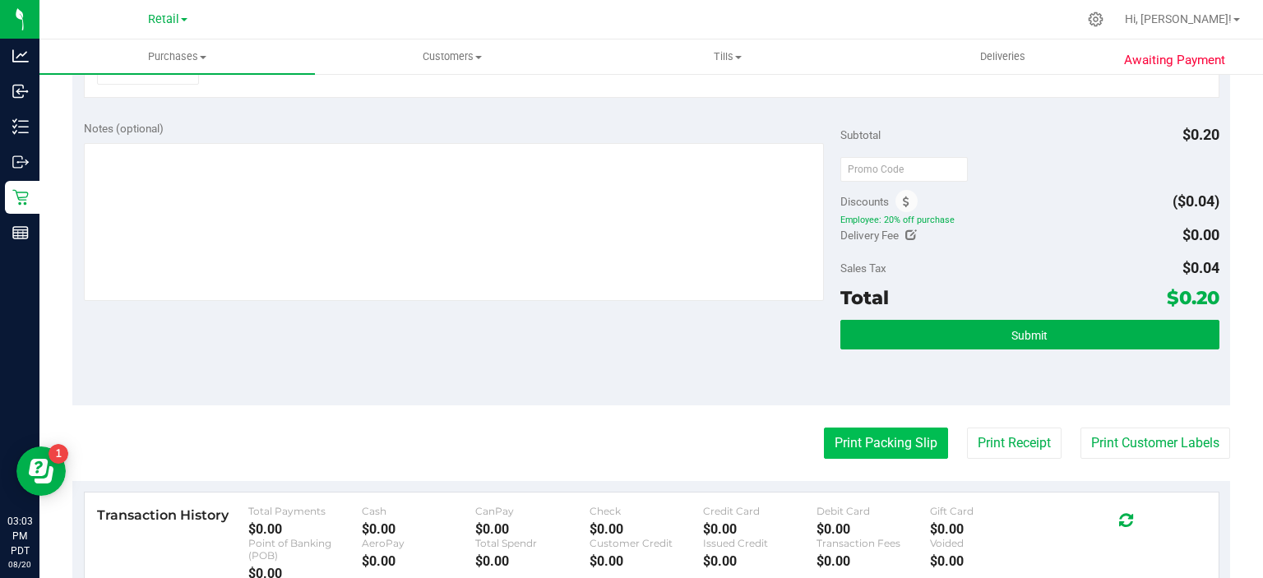
click at [868, 441] on button "Print Packing Slip" at bounding box center [886, 443] width 124 height 31
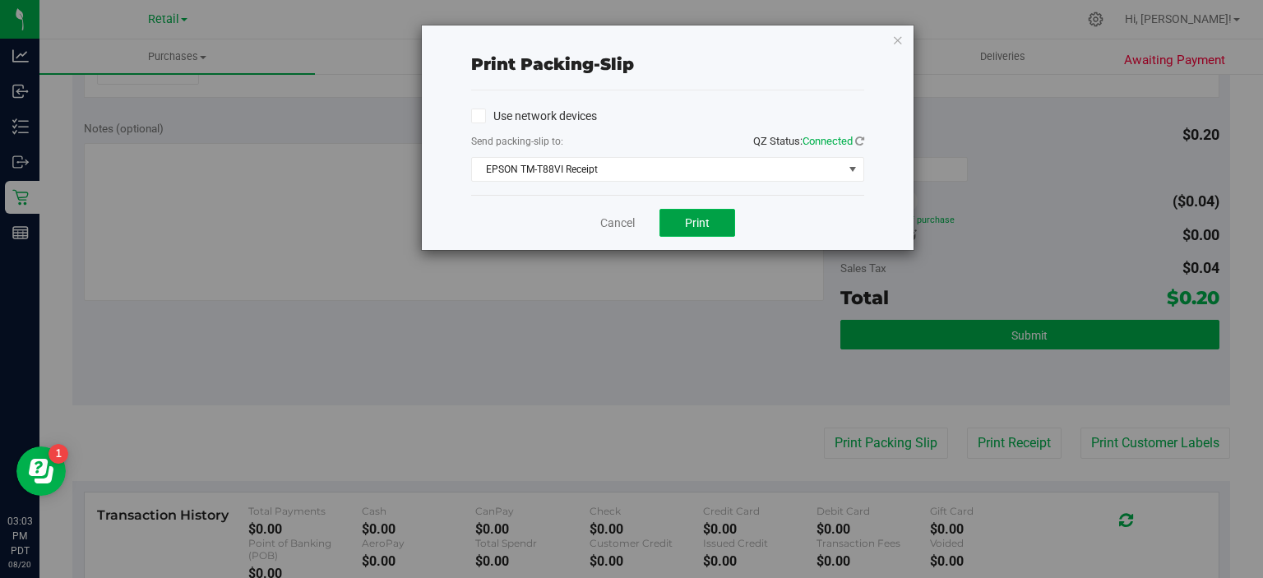
click at [715, 221] on button "Print" at bounding box center [697, 223] width 76 height 28
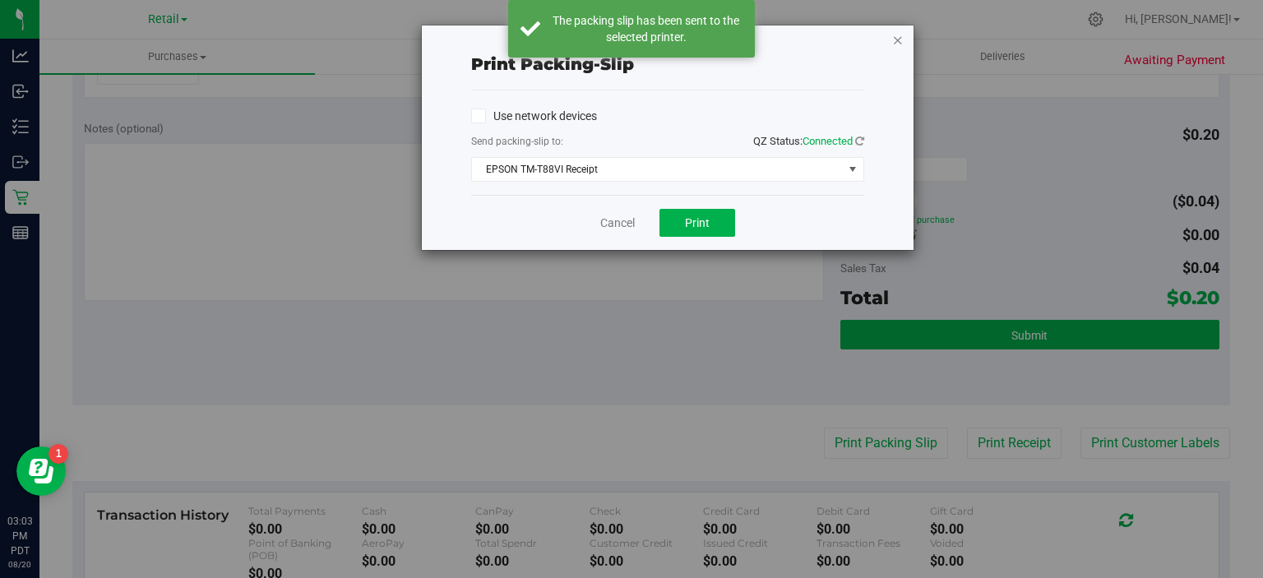
click at [898, 37] on icon "button" at bounding box center [898, 40] width 12 height 20
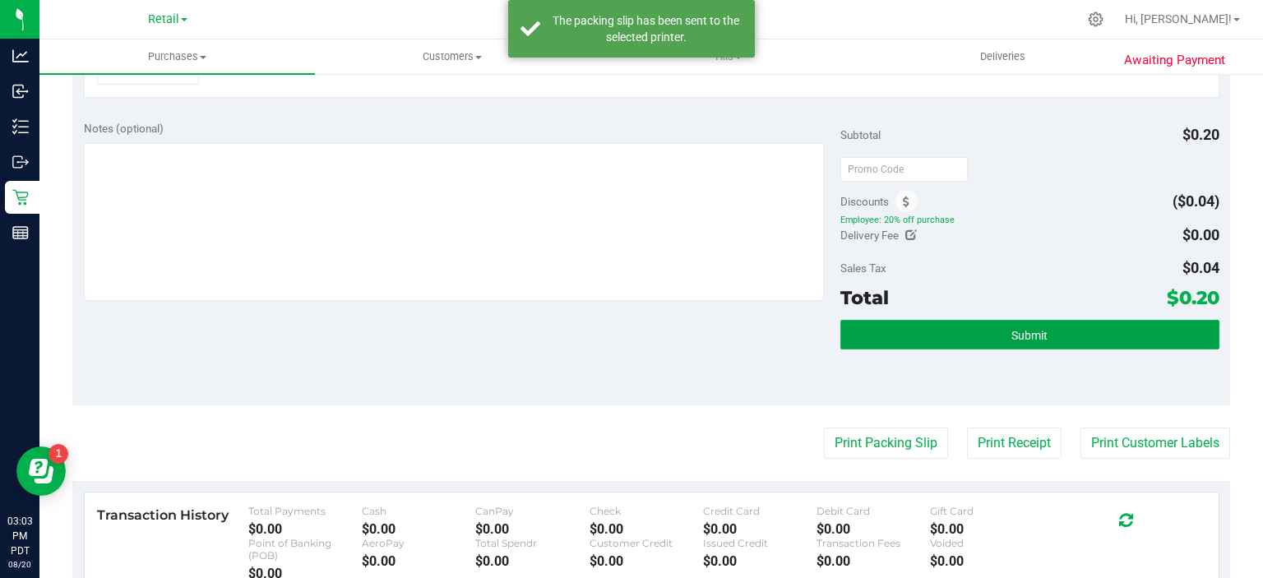
click at [1045, 323] on button "Submit" at bounding box center [1029, 335] width 378 height 30
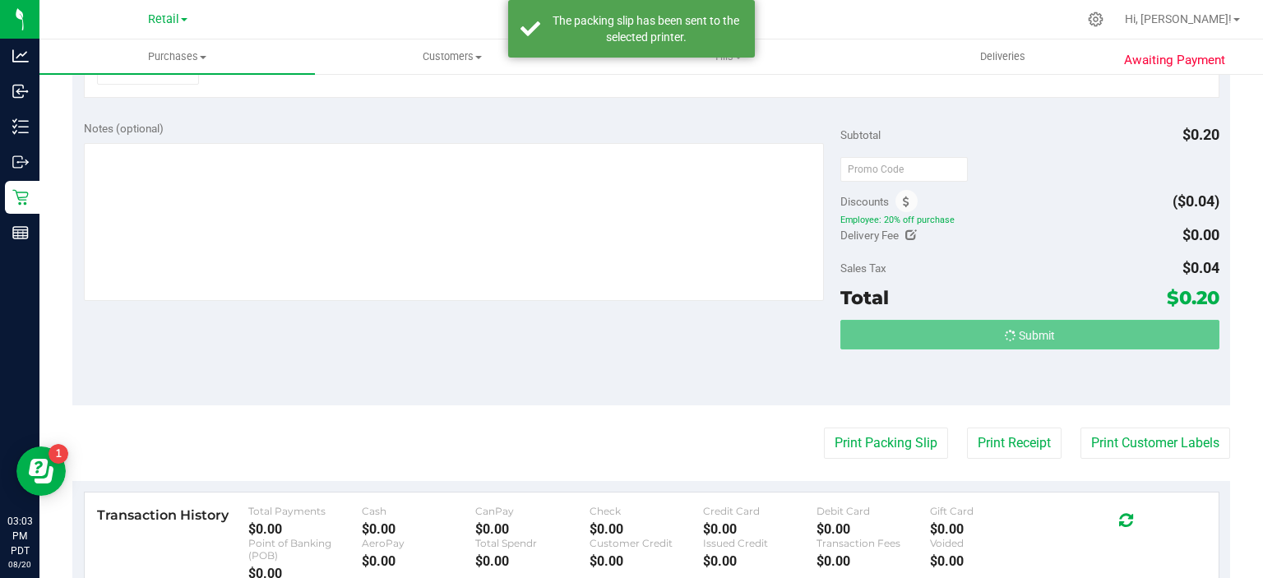
scroll to position [476, 0]
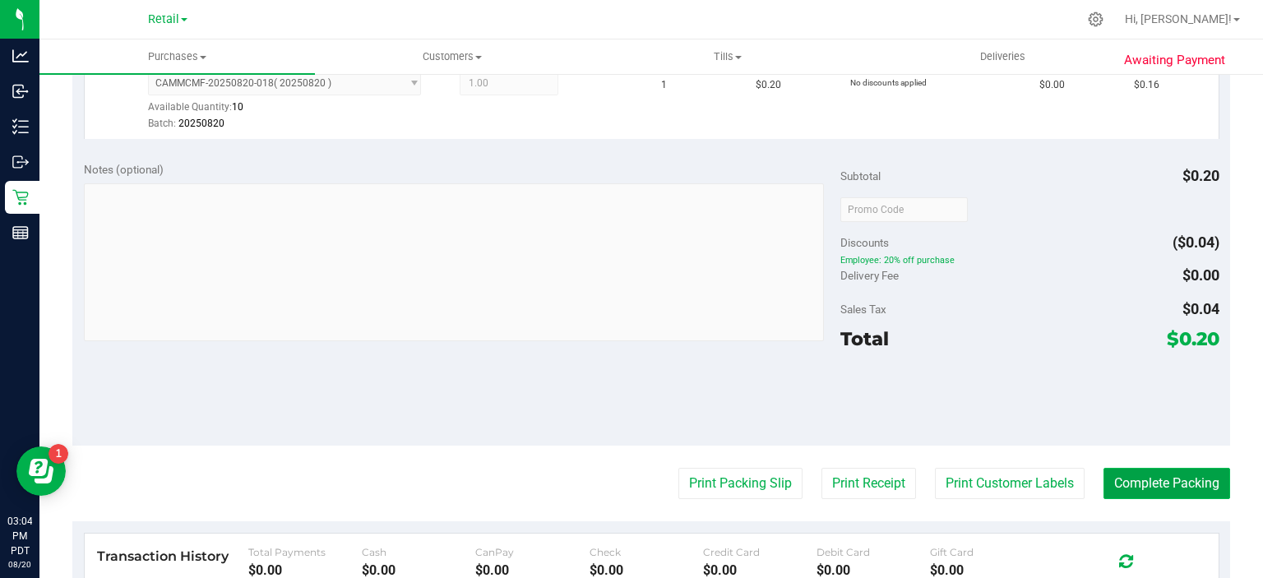
click at [1144, 475] on button "Complete Packing" at bounding box center [1166, 483] width 127 height 31
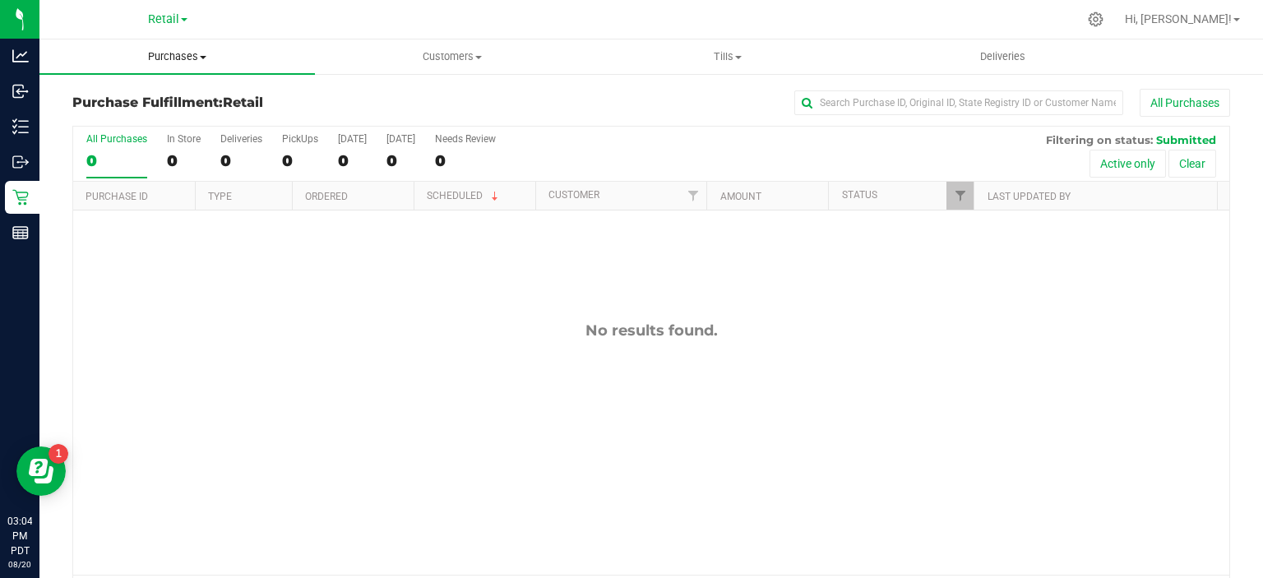
click at [200, 50] on span "Purchases" at bounding box center [176, 56] width 275 height 15
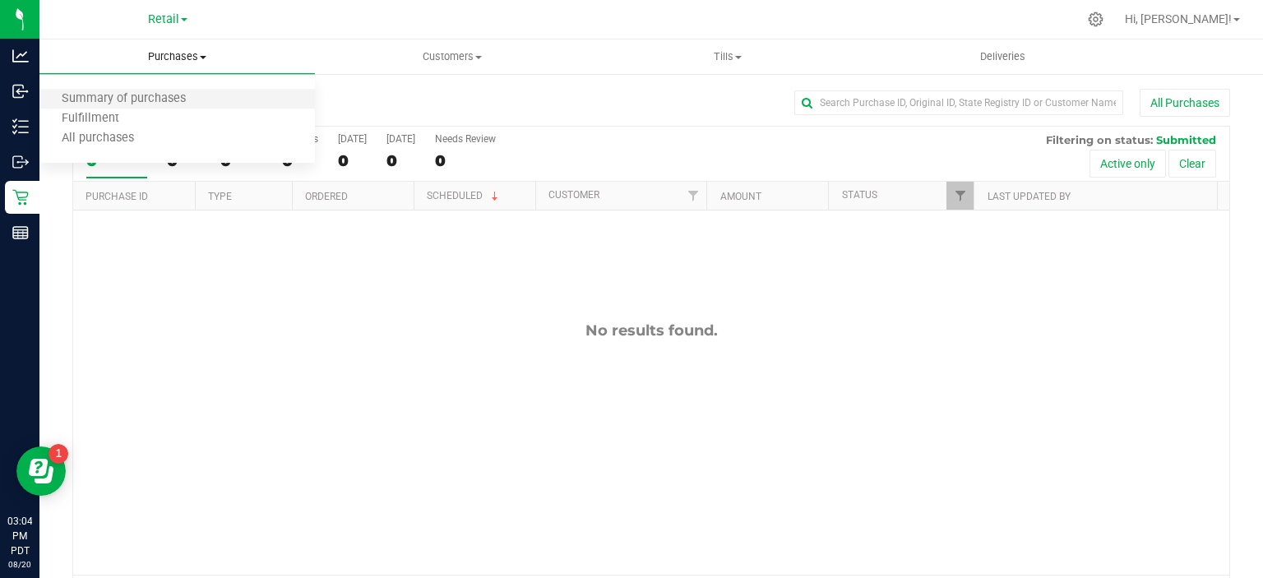
click at [174, 91] on li "Summary of purchases" at bounding box center [176, 100] width 275 height 20
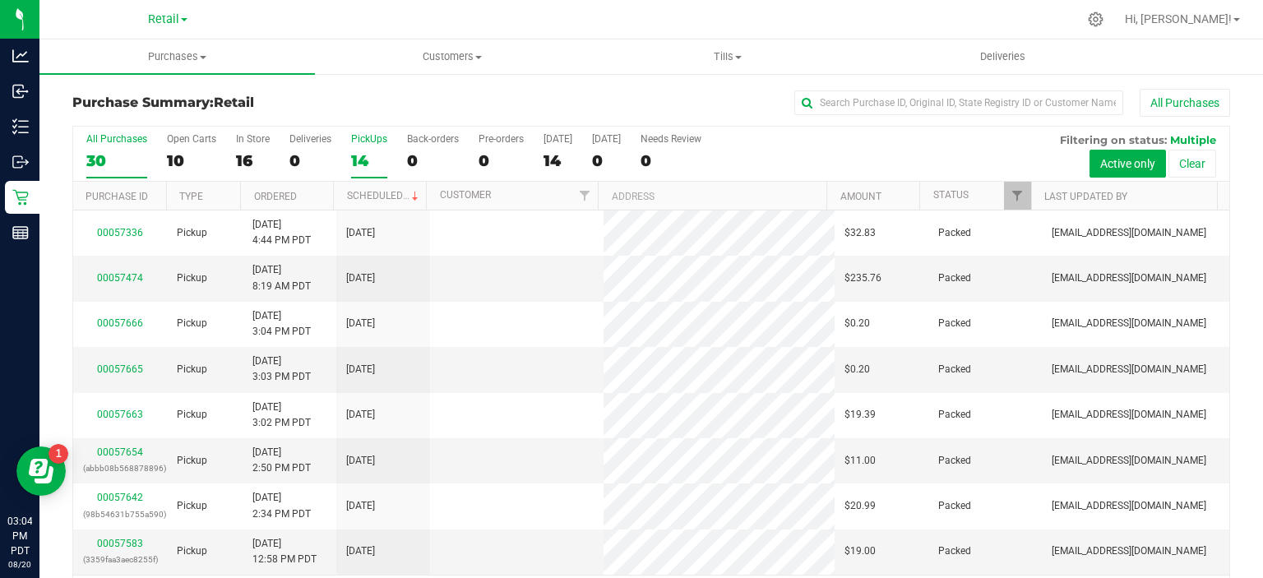
click at [361, 151] on div "14" at bounding box center [369, 160] width 36 height 19
click at [0, 0] on input "PickUps 14" at bounding box center [0, 0] width 0 height 0
click at [388, 190] on link "Scheduled" at bounding box center [384, 196] width 75 height 12
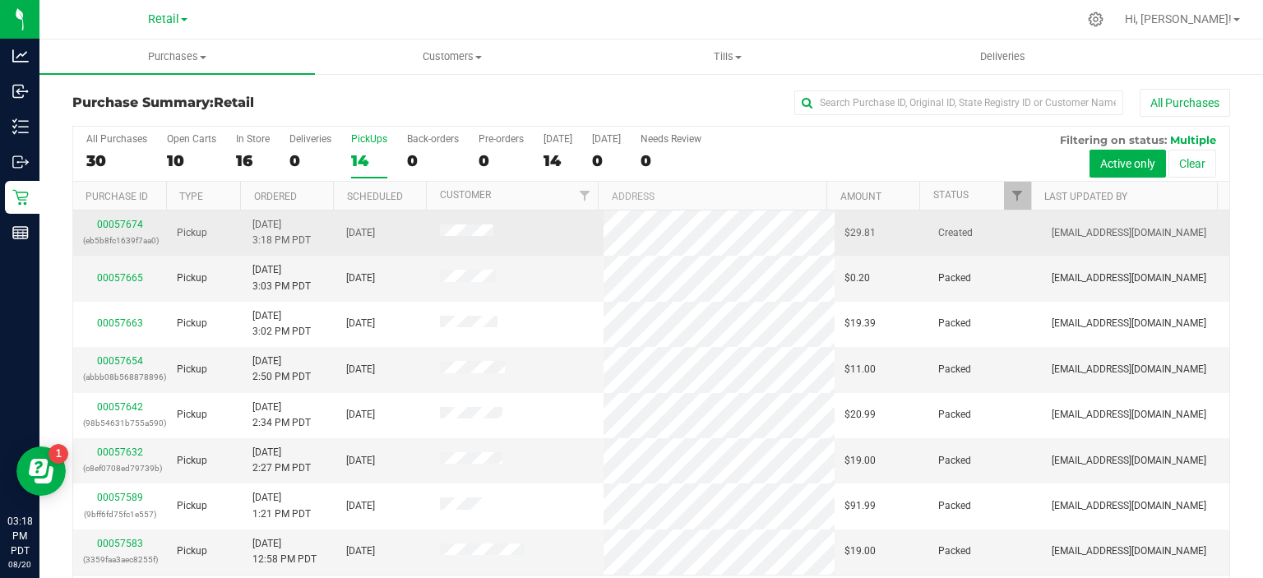
click at [128, 229] on div "00057674 (eb5b8fc1639f7aa0)" at bounding box center [120, 232] width 74 height 31
click at [123, 221] on link "00057674" at bounding box center [120, 225] width 46 height 12
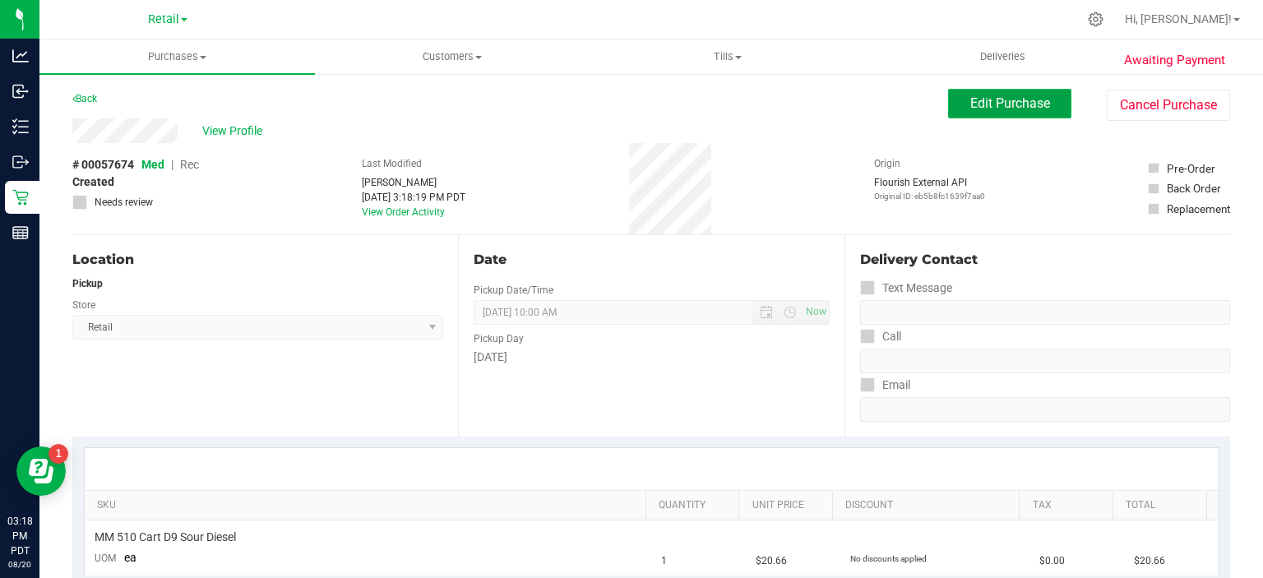
click at [1016, 97] on span "Edit Purchase" at bounding box center [1010, 103] width 80 height 16
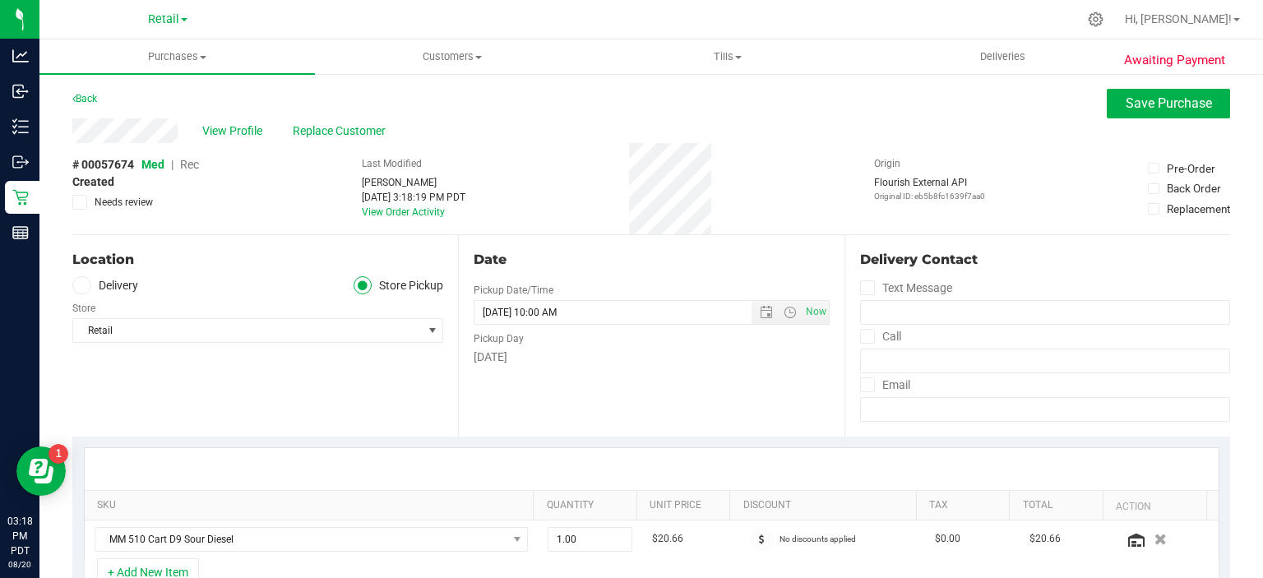
click at [187, 164] on span "Rec" at bounding box center [189, 164] width 19 height 13
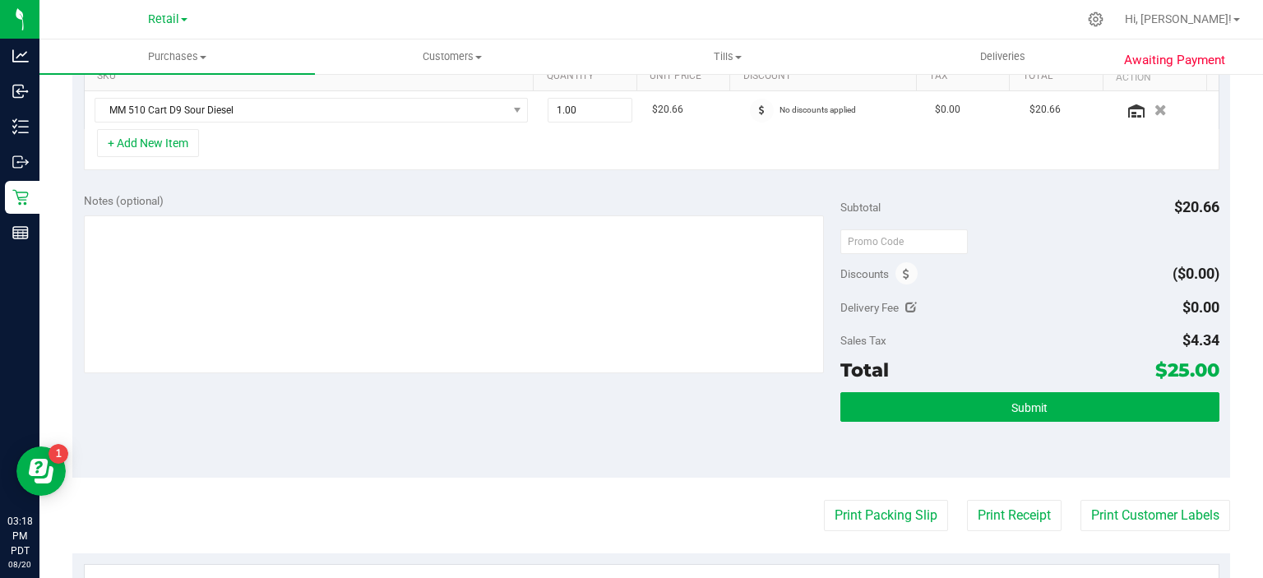
scroll to position [431, 0]
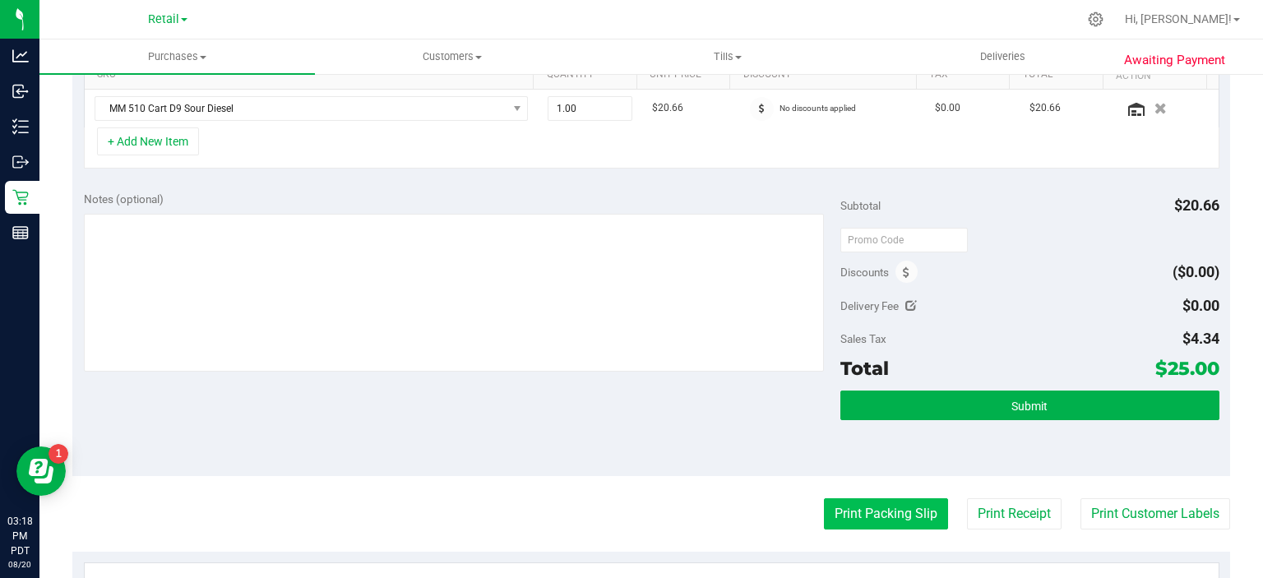
click at [883, 504] on button "Print Packing Slip" at bounding box center [886, 513] width 124 height 31
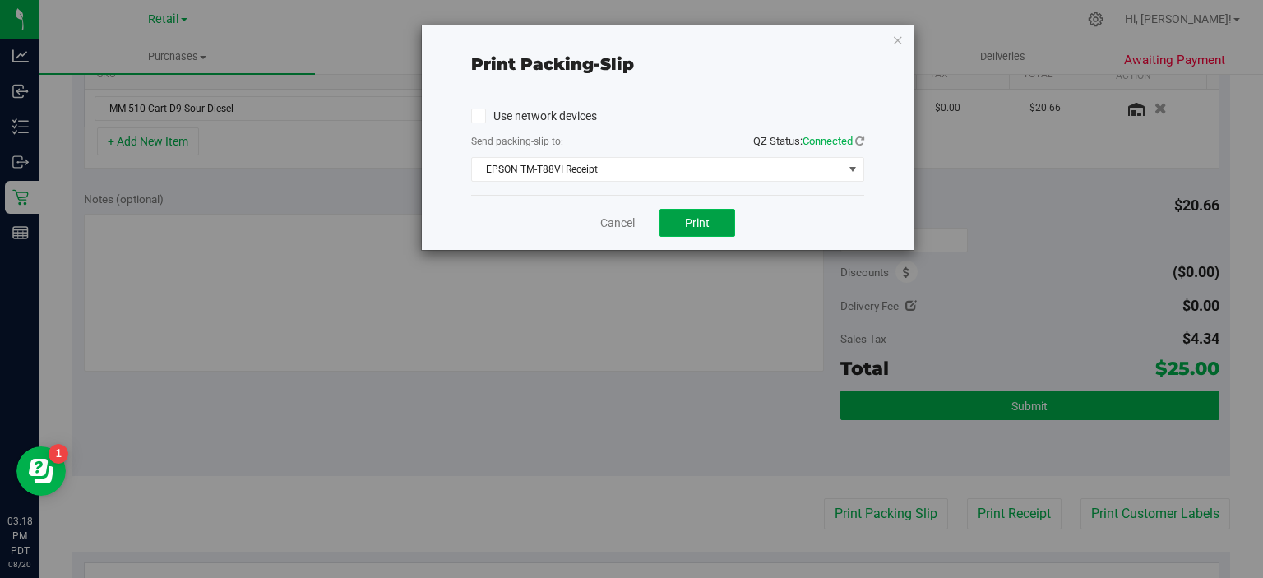
click at [719, 221] on button "Print" at bounding box center [697, 223] width 76 height 28
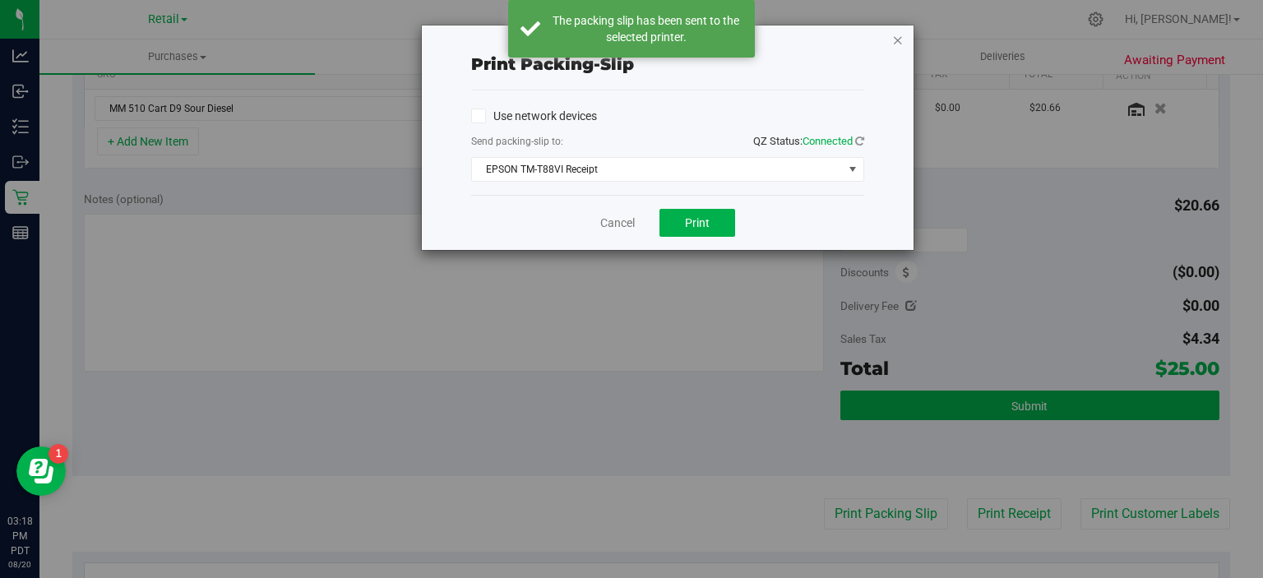
click at [898, 35] on icon "button" at bounding box center [898, 40] width 12 height 20
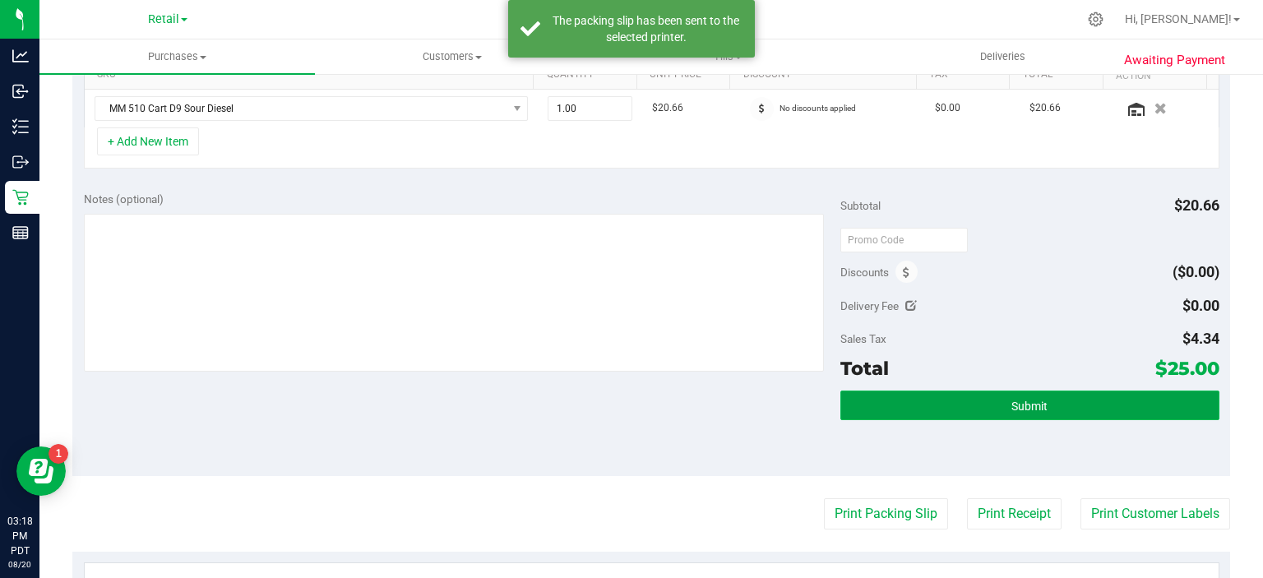
click at [1096, 403] on button "Submit" at bounding box center [1029, 406] width 378 height 30
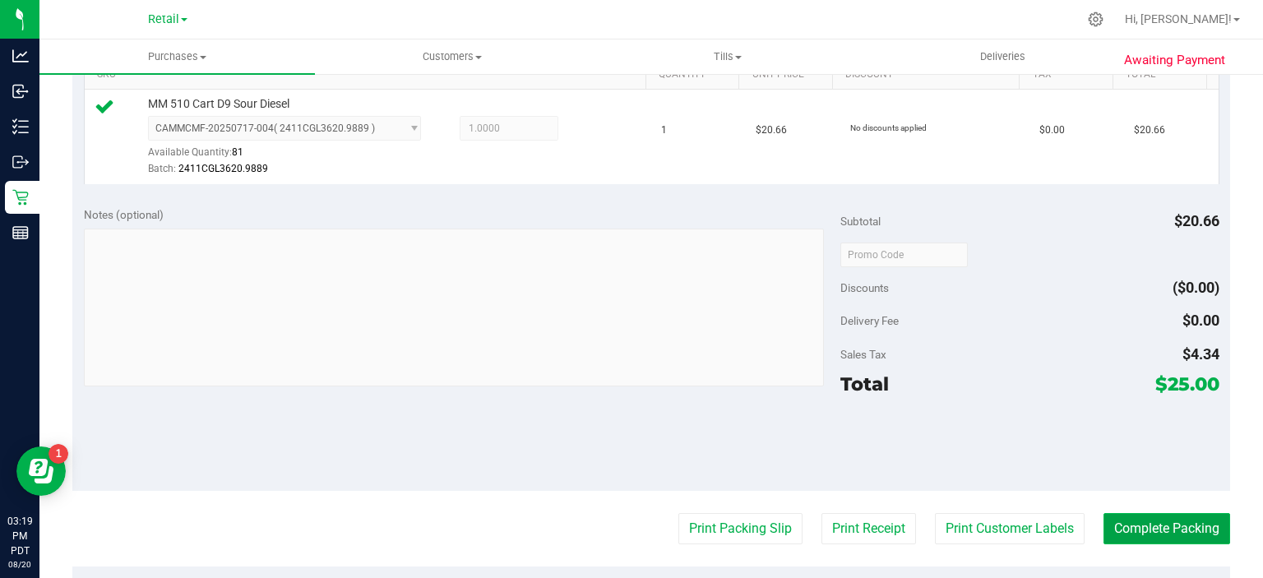
click at [1158, 526] on button "Complete Packing" at bounding box center [1166, 528] width 127 height 31
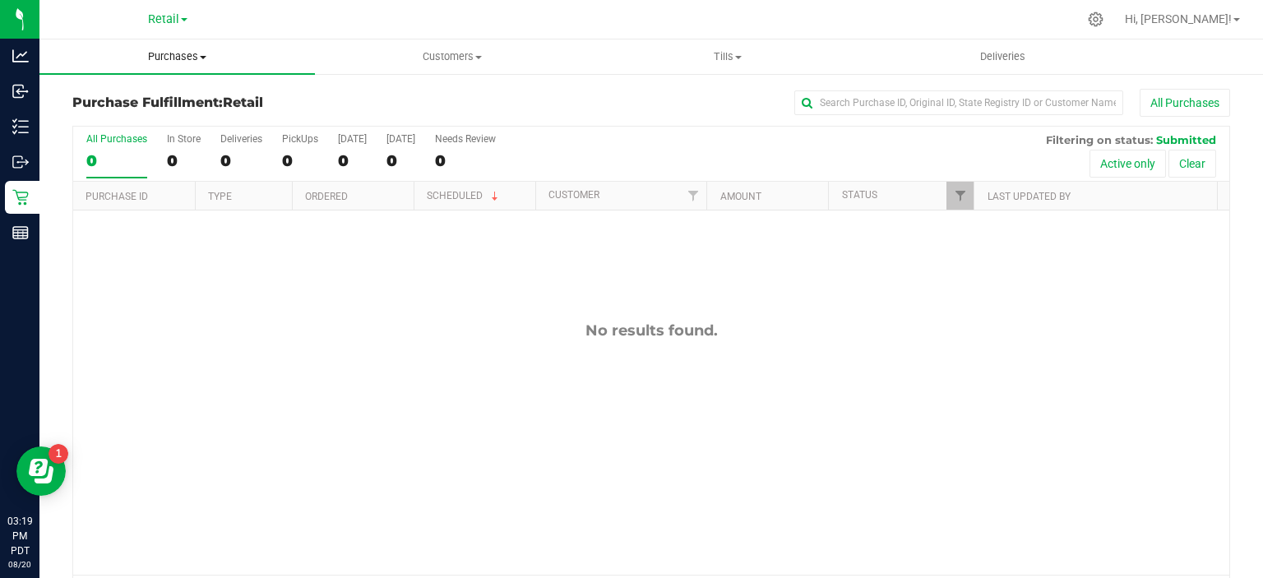
click at [191, 53] on span "Purchases" at bounding box center [176, 56] width 275 height 15
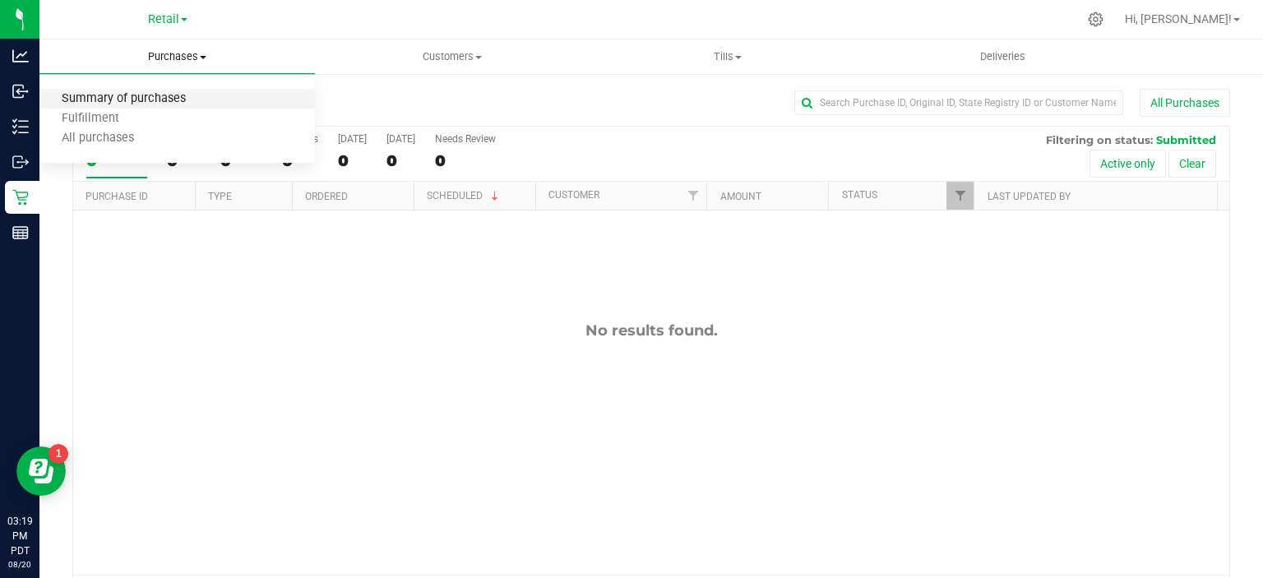
click at [179, 97] on span "Summary of purchases" at bounding box center [123, 99] width 169 height 14
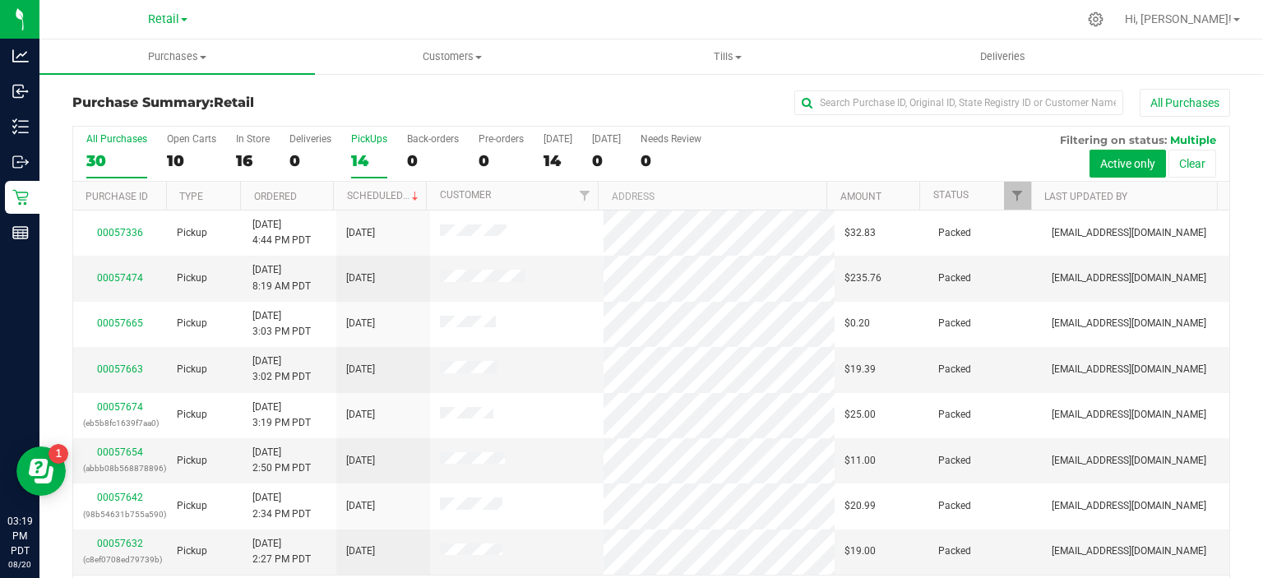
click at [371, 163] on div "14" at bounding box center [369, 160] width 36 height 19
click at [0, 0] on input "PickUps 14" at bounding box center [0, 0] width 0 height 0
click at [409, 194] on span at bounding box center [415, 196] width 13 height 13
click at [1237, 20] on span at bounding box center [1236, 19] width 7 height 3
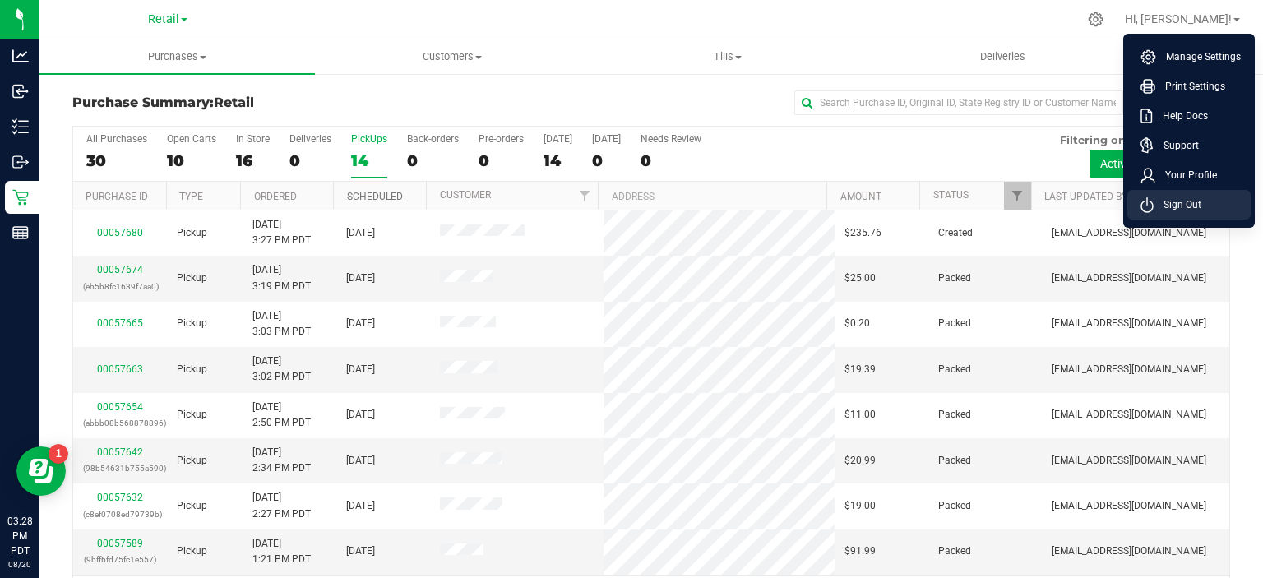
click at [1186, 205] on span "Sign Out" at bounding box center [1178, 205] width 48 height 16
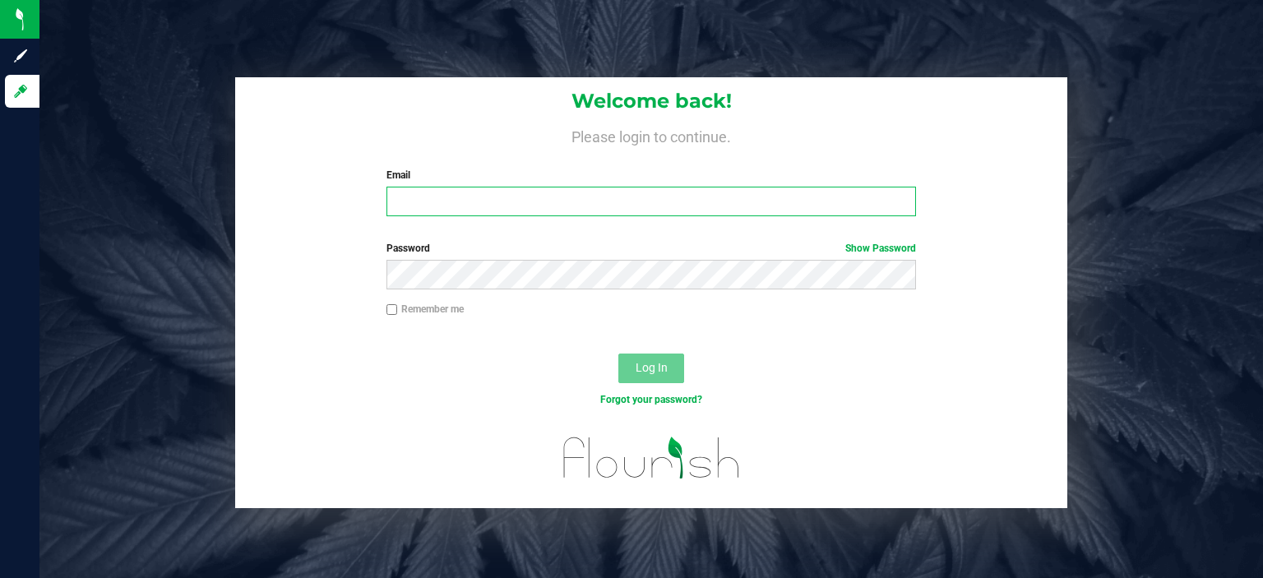
click at [666, 203] on input "Email" at bounding box center [651, 202] width 530 height 30
type input "[EMAIL_ADDRESS][DOMAIN_NAME]"
click at [618, 354] on button "Log In" at bounding box center [651, 369] width 66 height 30
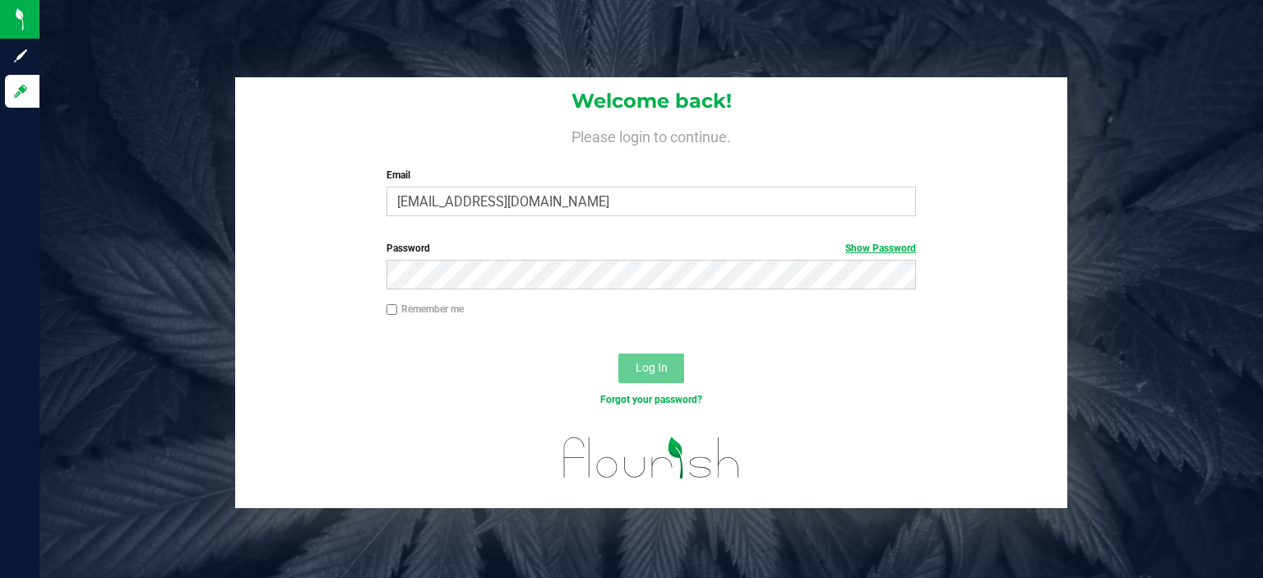
click at [903, 243] on link "Show Password" at bounding box center [880, 249] width 71 height 12
click at [618, 354] on button "Log In" at bounding box center [651, 369] width 66 height 30
